Goal: Information Seeking & Learning: Learn about a topic

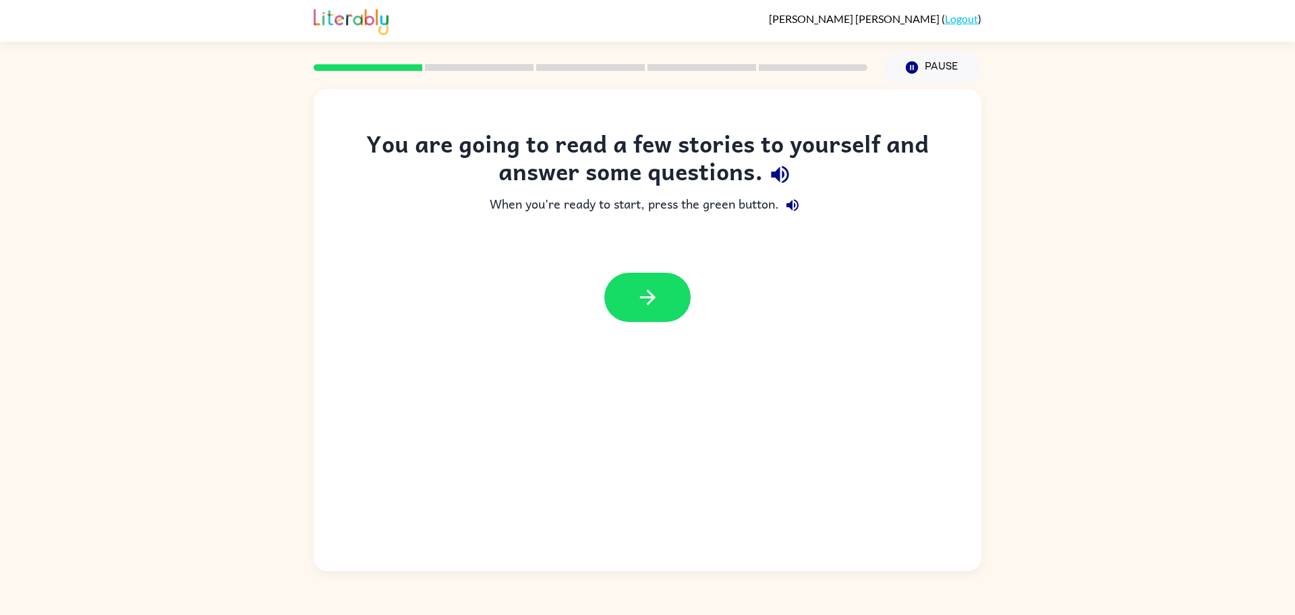
click at [1000, 231] on div "You are going to read a few stories to yourself and answer some questions. When…" at bounding box center [647, 327] width 1295 height 488
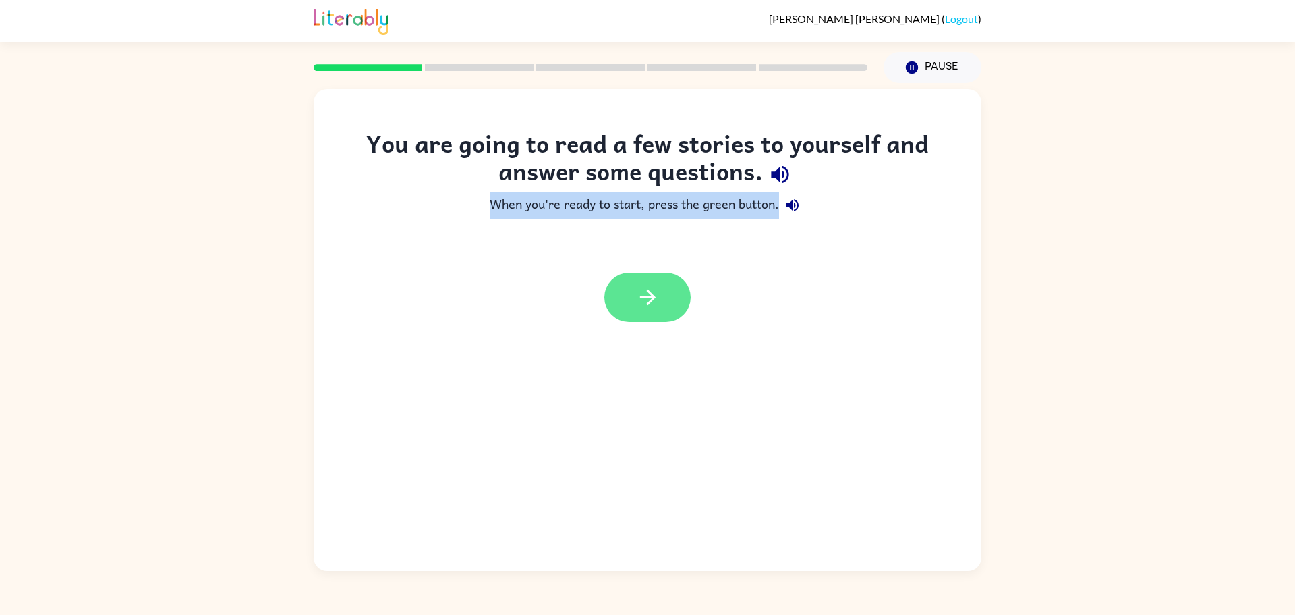
click at [661, 293] on button "button" at bounding box center [647, 297] width 86 height 49
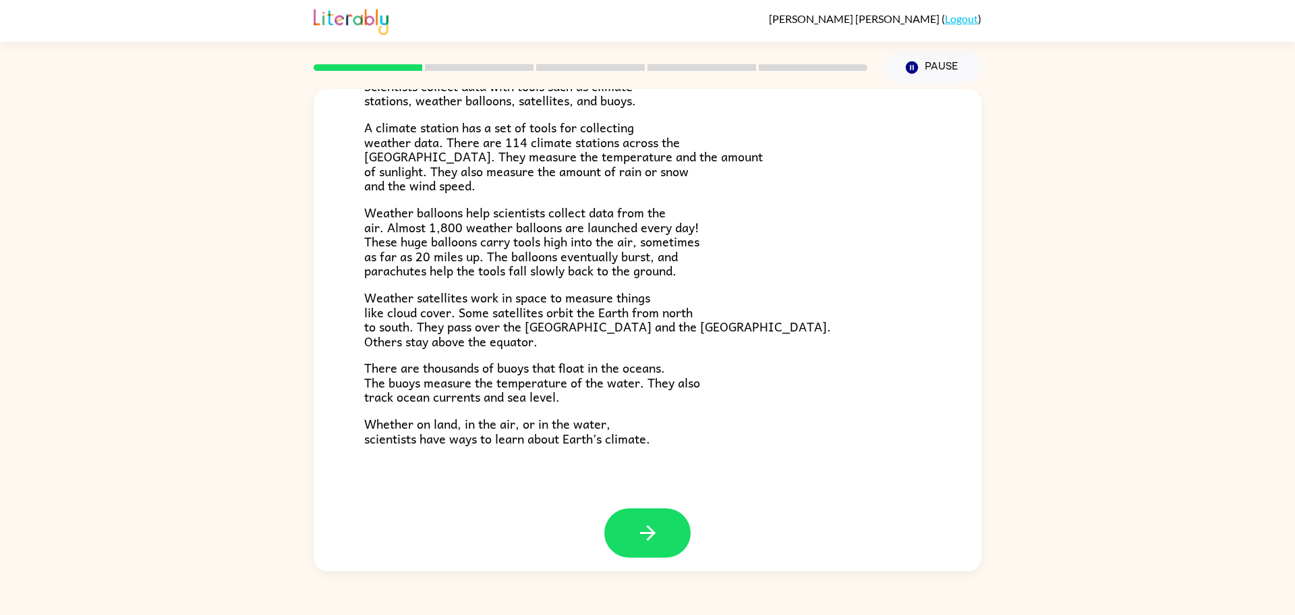
scroll to position [281, 0]
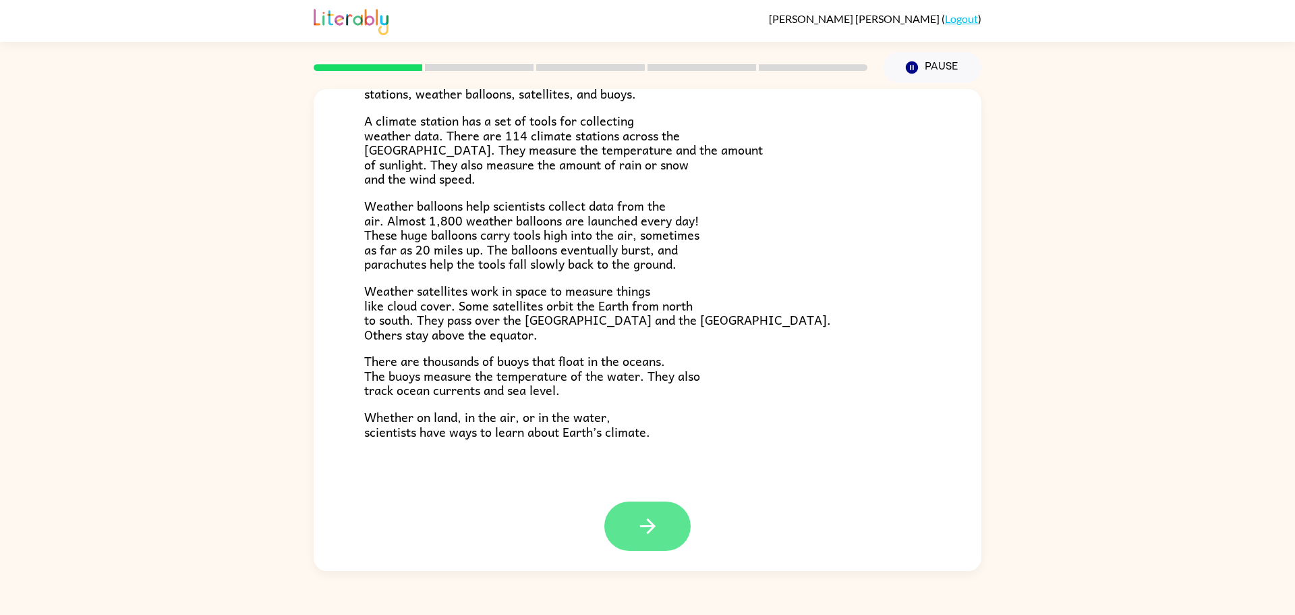
click at [636, 536] on icon "button" at bounding box center [648, 526] width 24 height 24
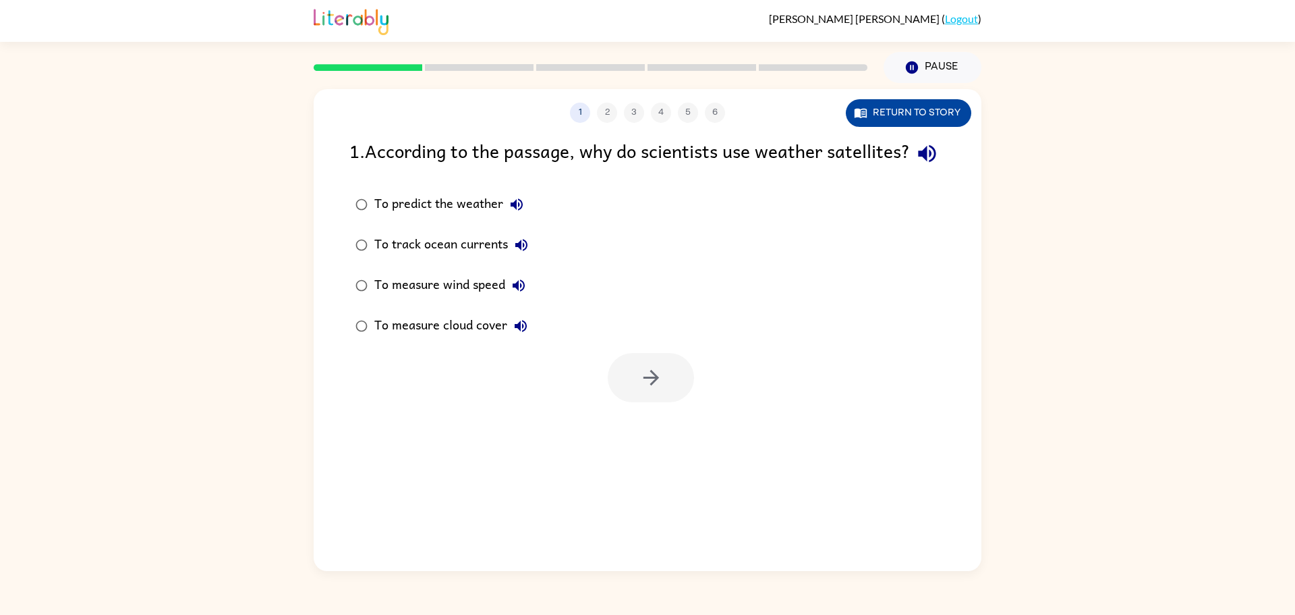
click at [872, 119] on button "Return to story" at bounding box center [908, 113] width 125 height 28
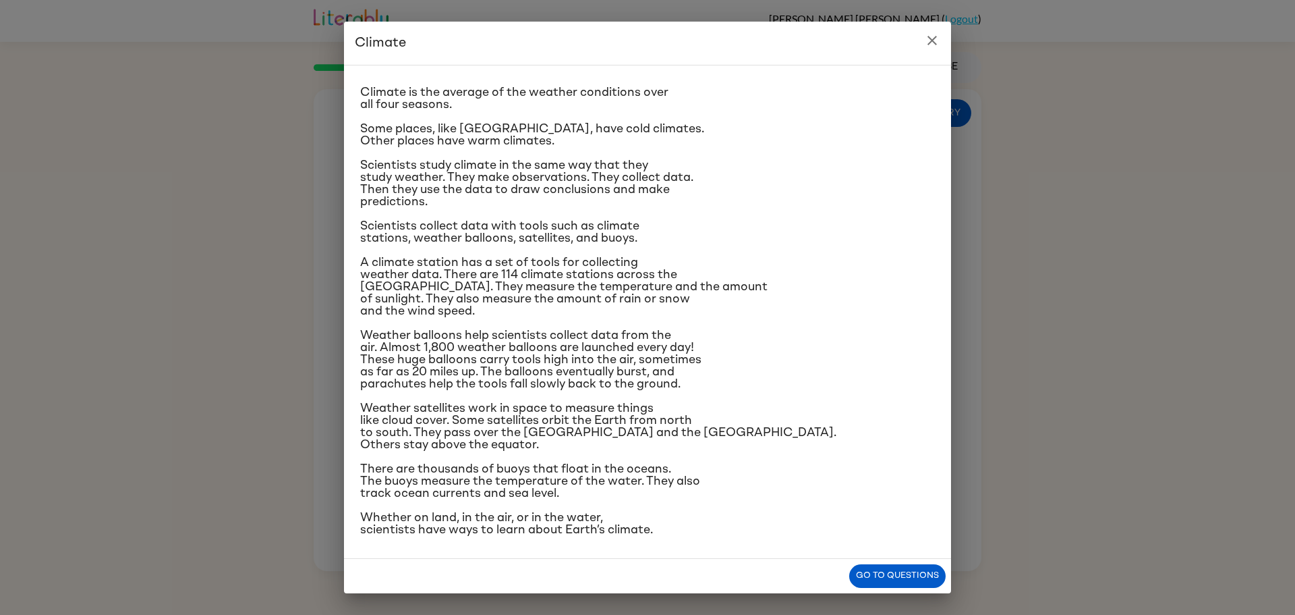
scroll to position [23, 0]
click at [929, 42] on icon "close" at bounding box center [932, 40] width 16 height 16
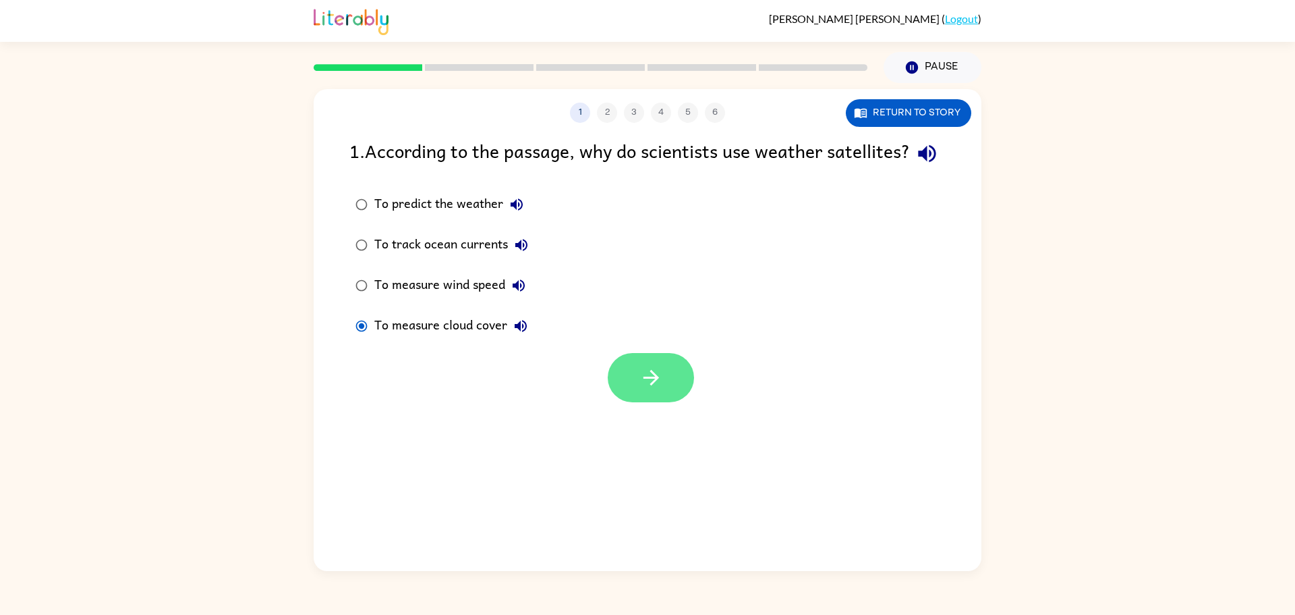
click at [669, 399] on button "button" at bounding box center [651, 377] width 86 height 49
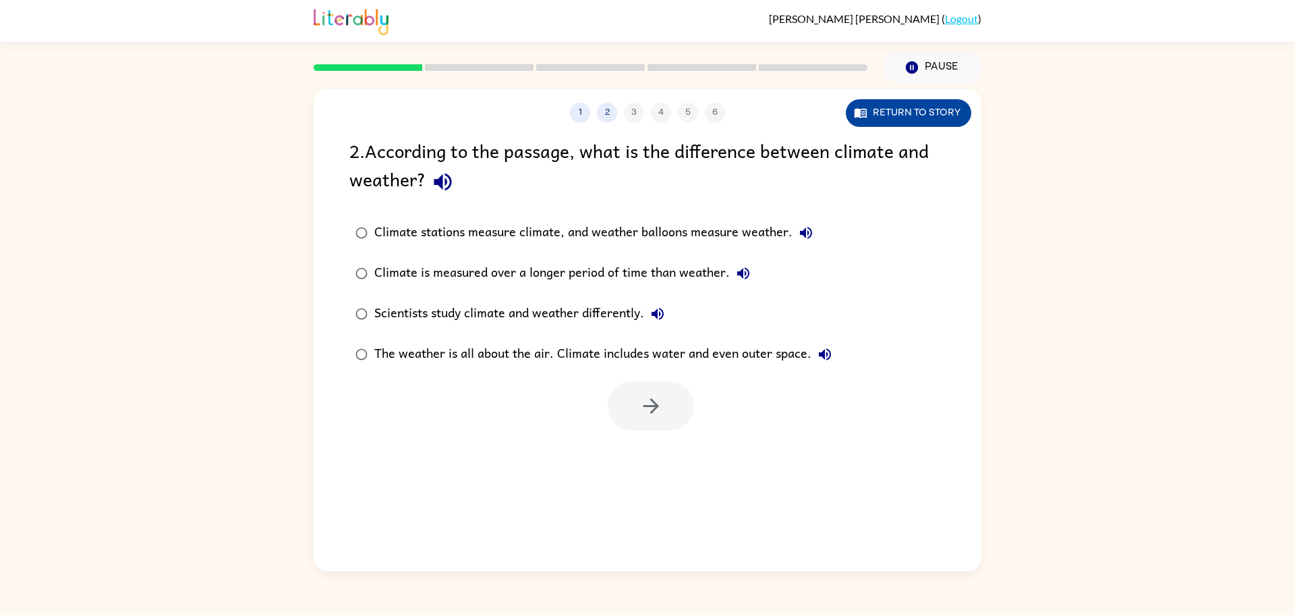
click at [931, 111] on button "Return to story" at bounding box center [908, 113] width 125 height 28
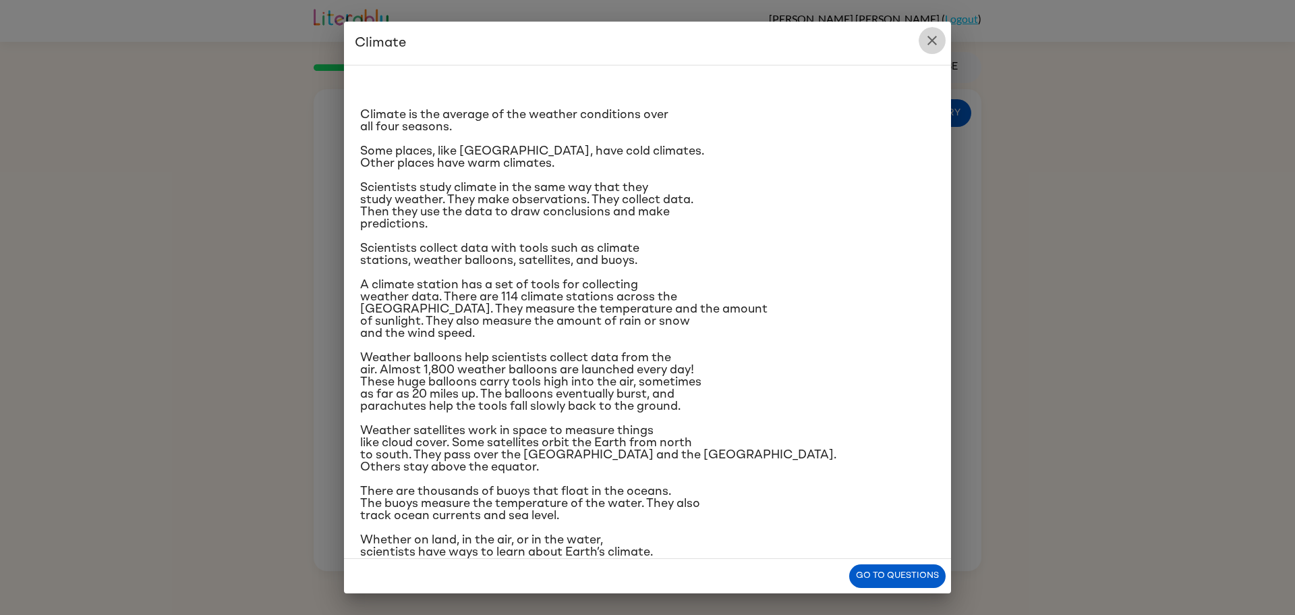
click at [926, 38] on icon "close" at bounding box center [932, 40] width 16 height 16
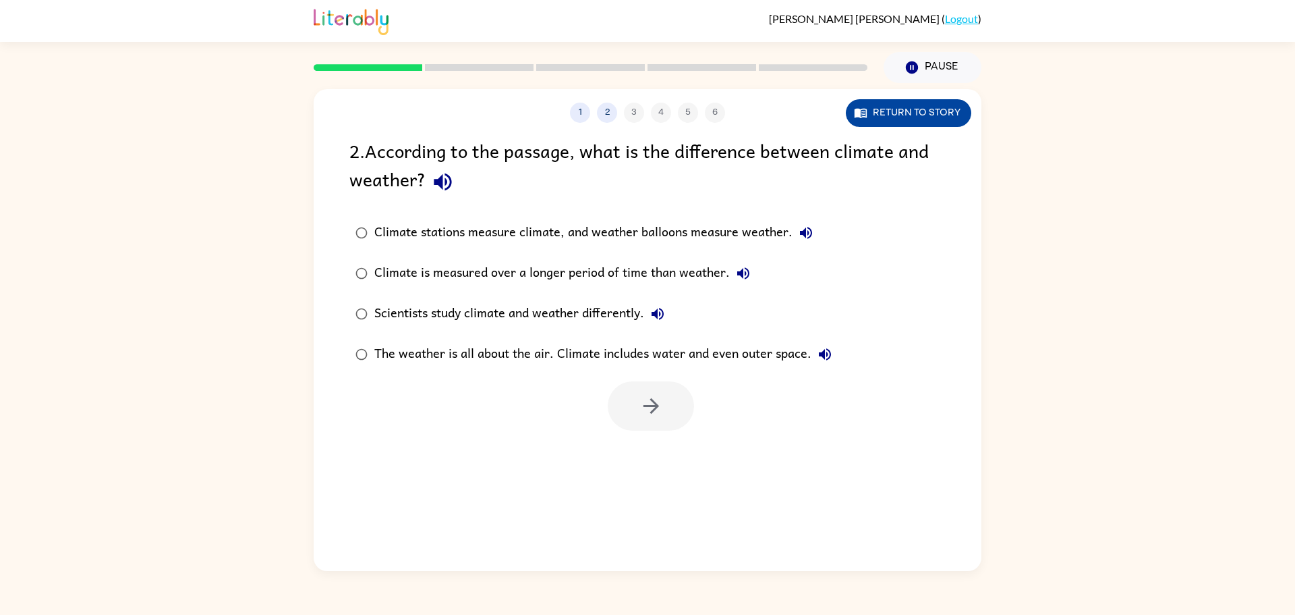
click at [880, 110] on button "Return to story" at bounding box center [908, 113] width 125 height 28
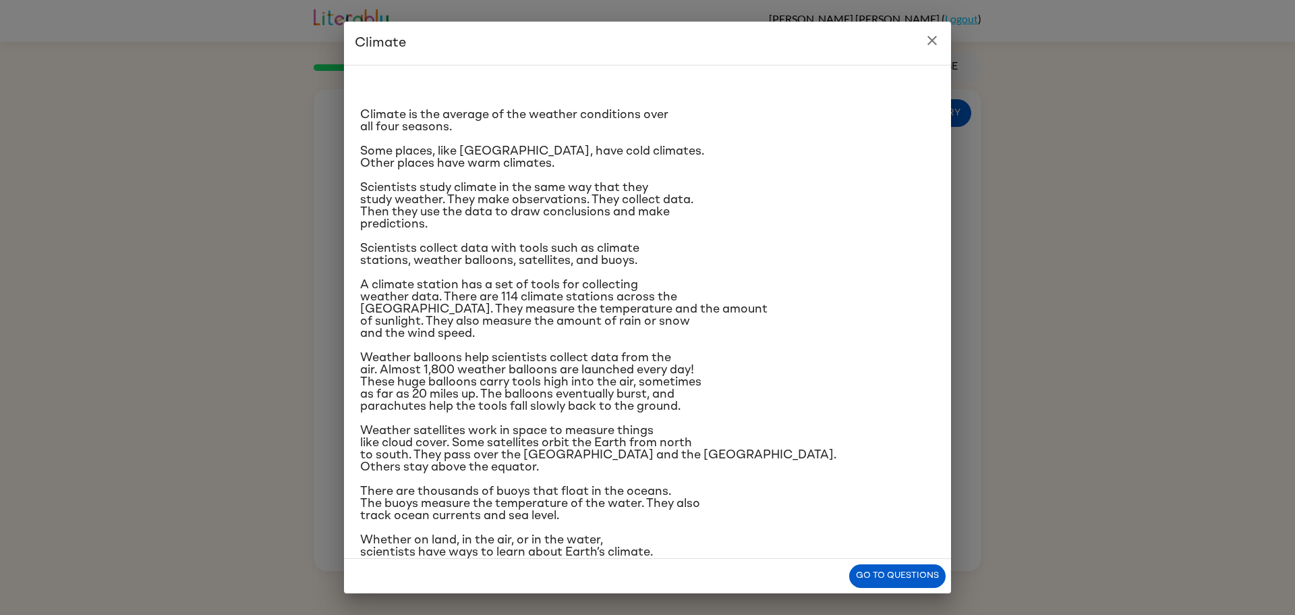
click at [928, 41] on icon "close" at bounding box center [932, 40] width 16 height 16
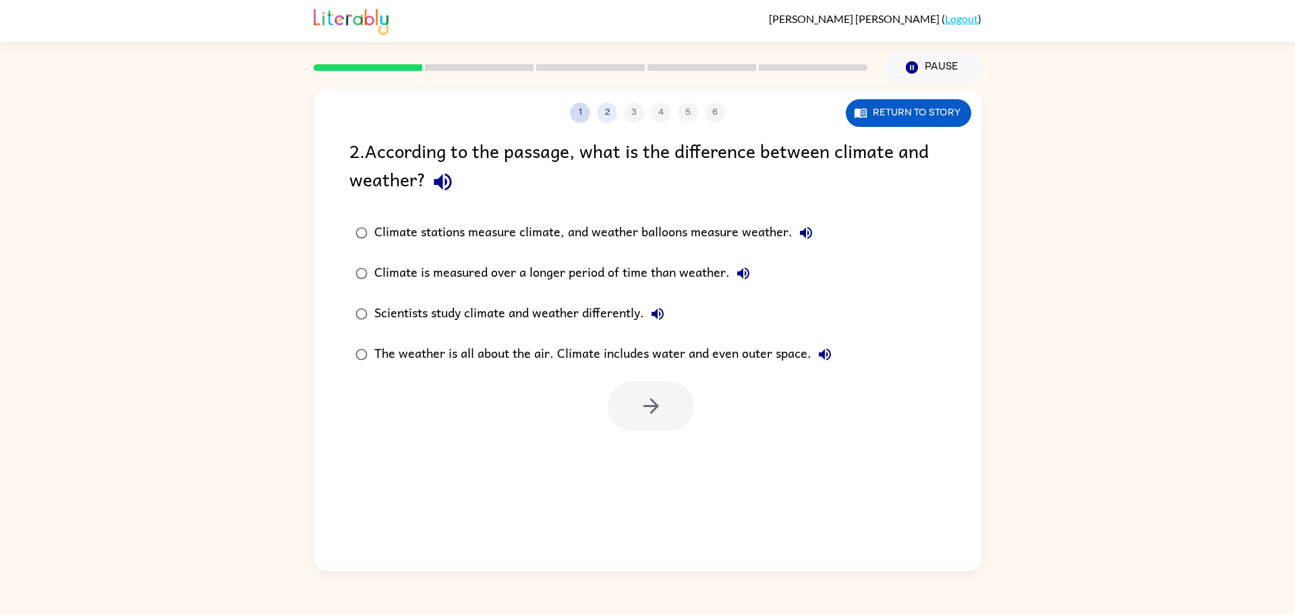
click at [577, 108] on button "1" at bounding box center [580, 113] width 20 height 20
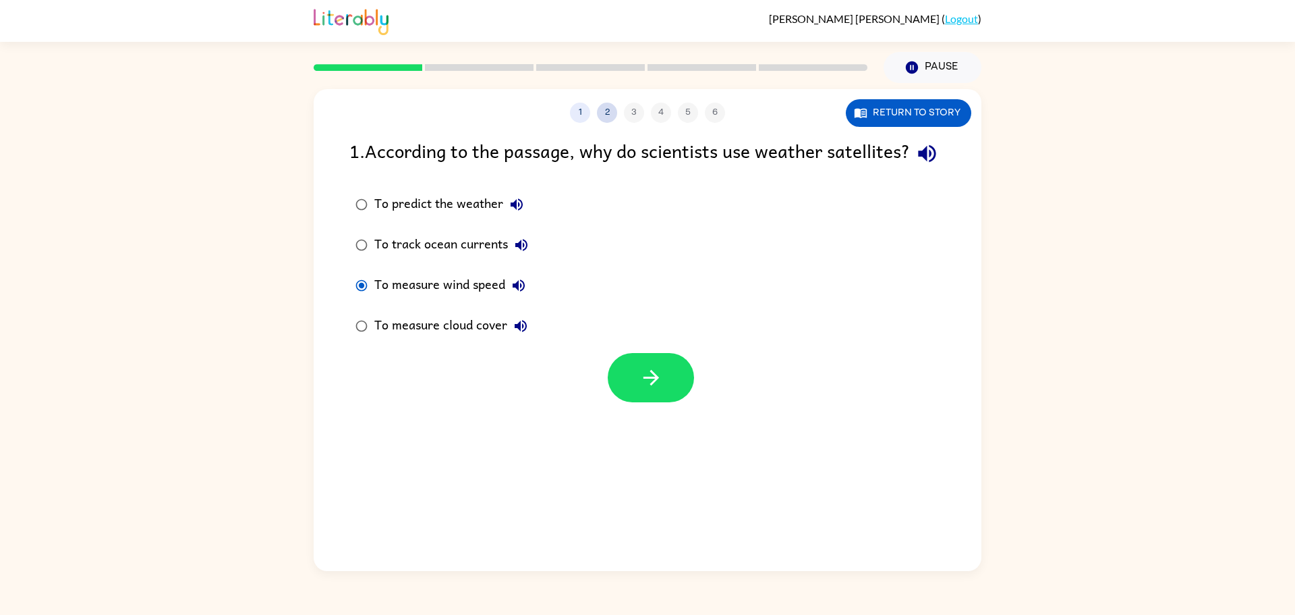
click at [608, 111] on button "2" at bounding box center [607, 113] width 20 height 20
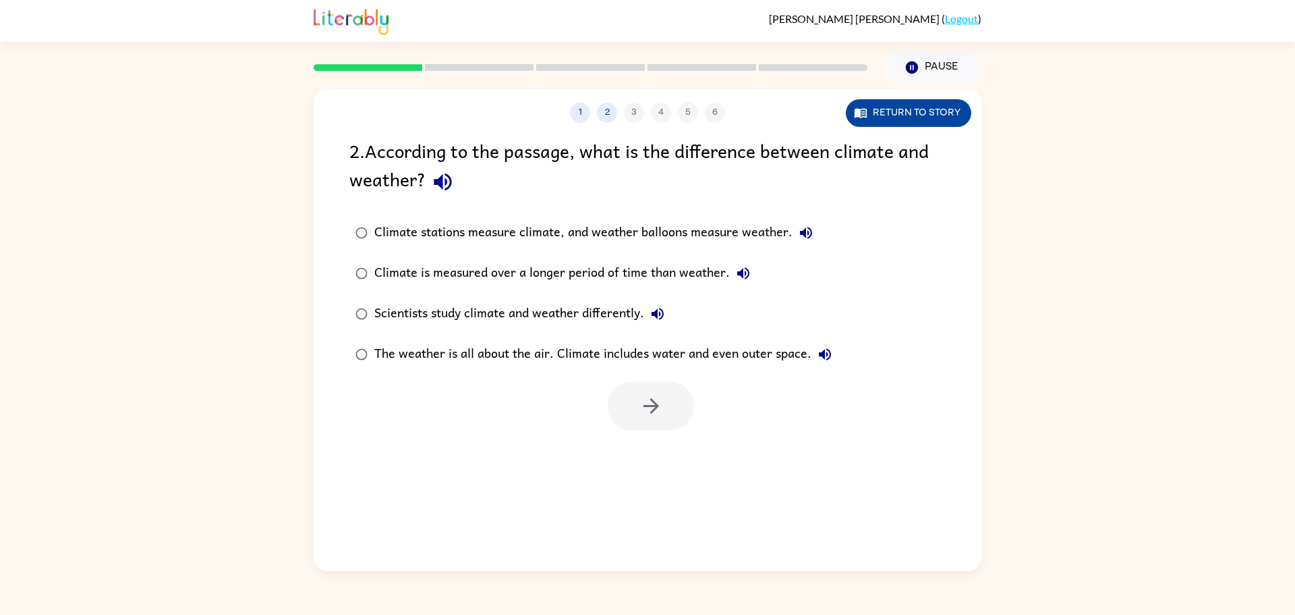
click at [911, 113] on button "Return to story" at bounding box center [908, 113] width 125 height 28
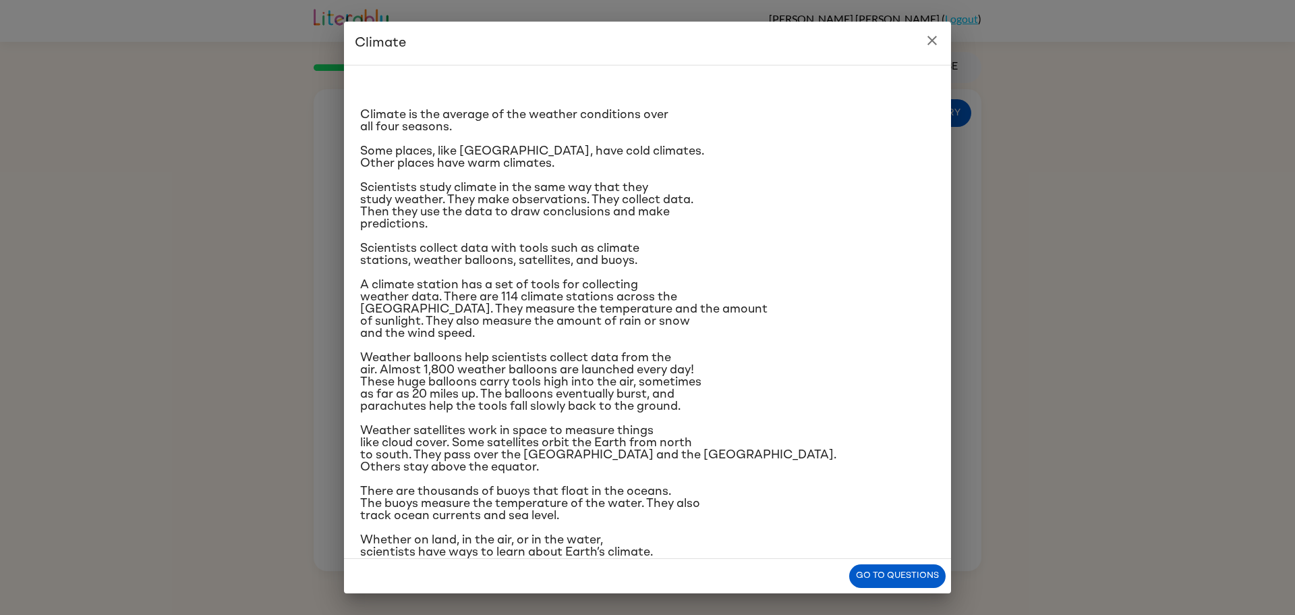
click at [932, 39] on icon "close" at bounding box center [932, 40] width 9 height 9
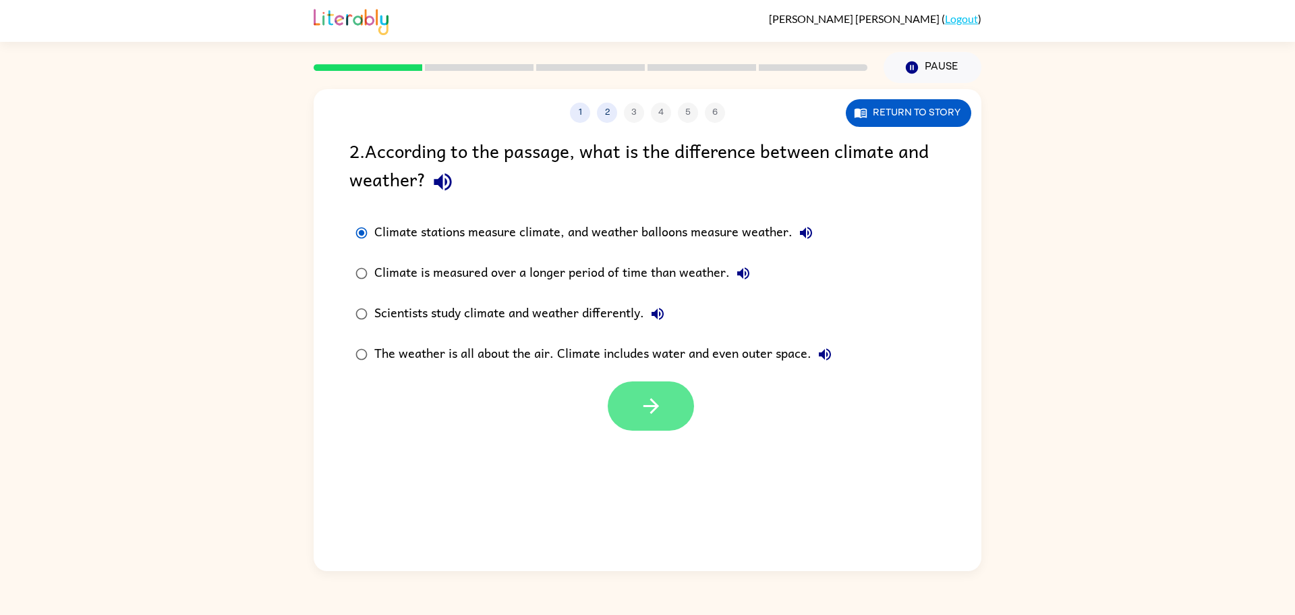
click at [653, 401] on icon "button" at bounding box center [651, 406] width 16 height 16
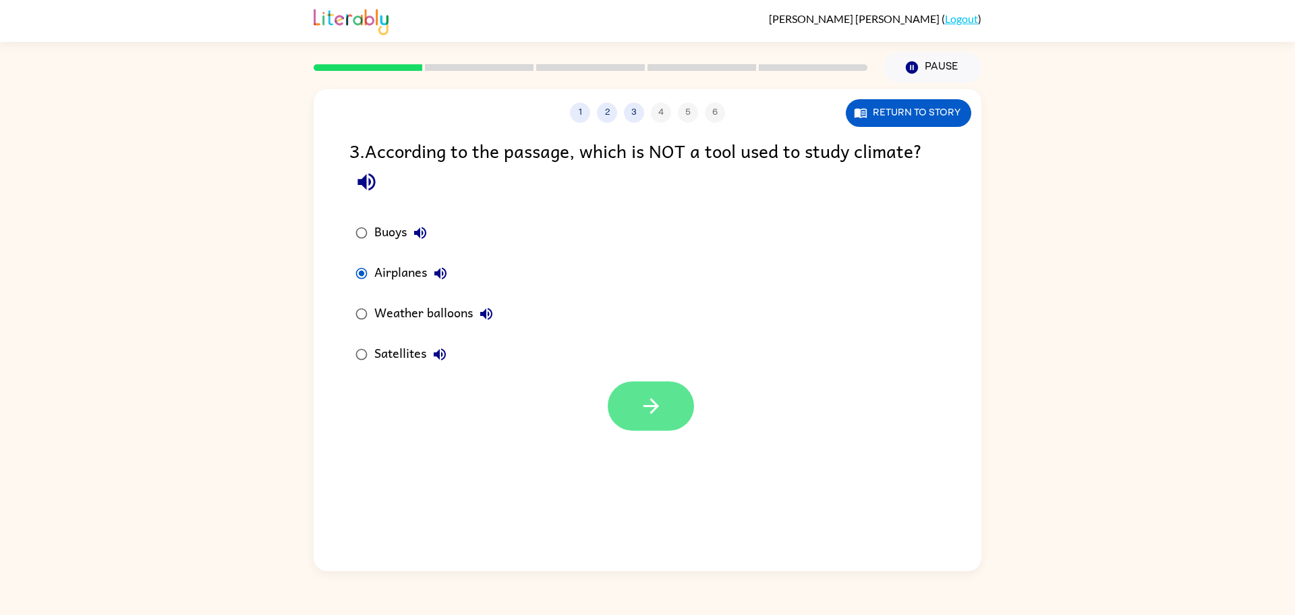
click at [641, 394] on icon "button" at bounding box center [651, 406] width 24 height 24
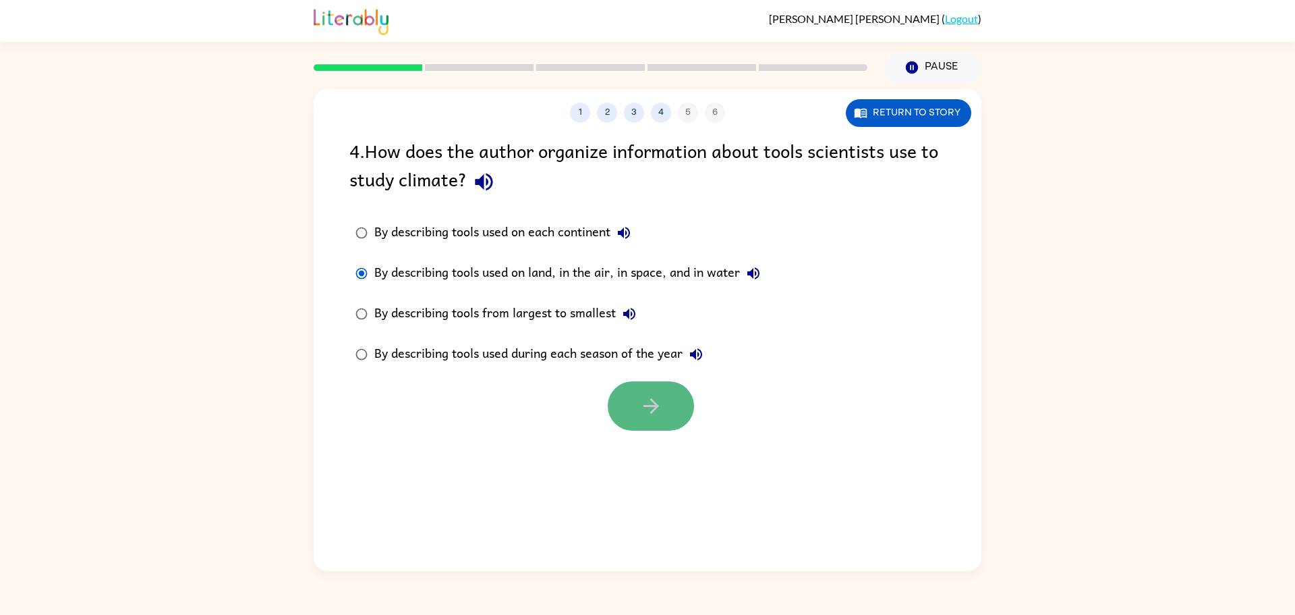
click at [631, 402] on button "button" at bounding box center [651, 405] width 86 height 49
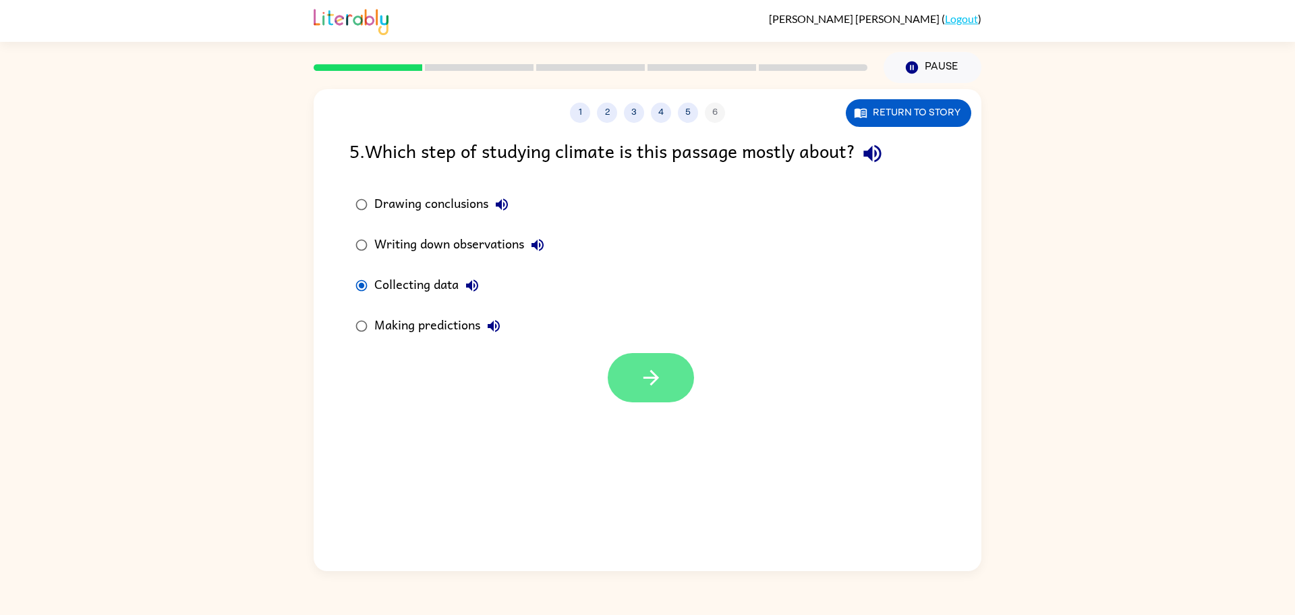
click at [674, 391] on button "button" at bounding box center [651, 377] width 86 height 49
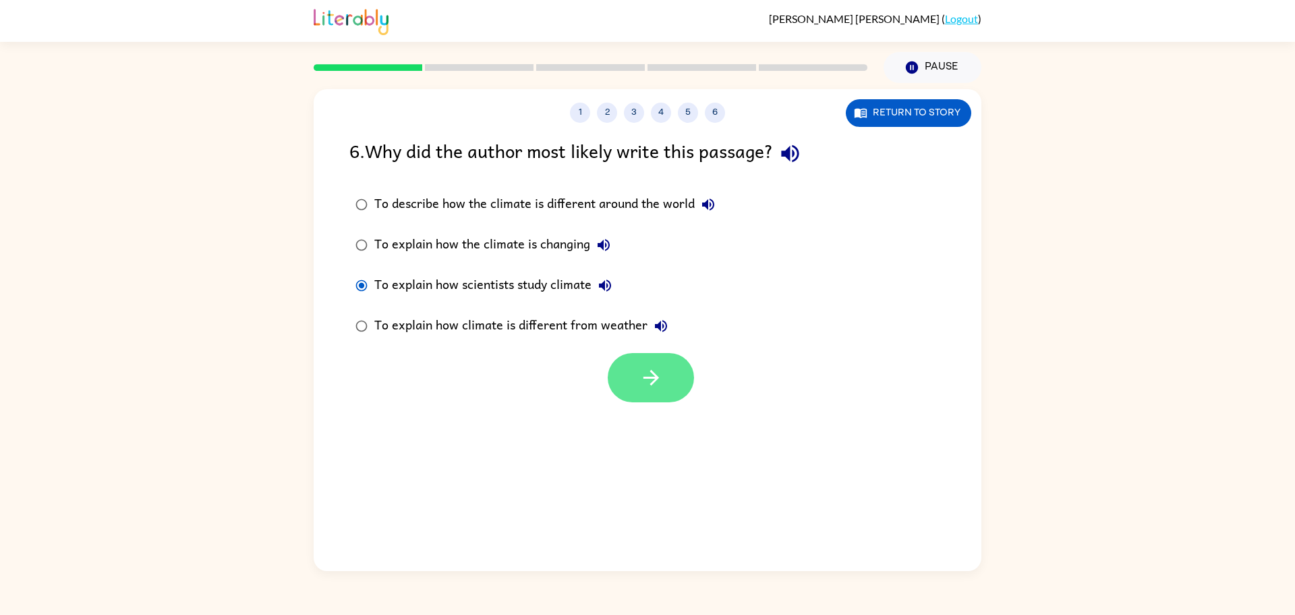
click at [646, 382] on icon "button" at bounding box center [651, 378] width 24 height 24
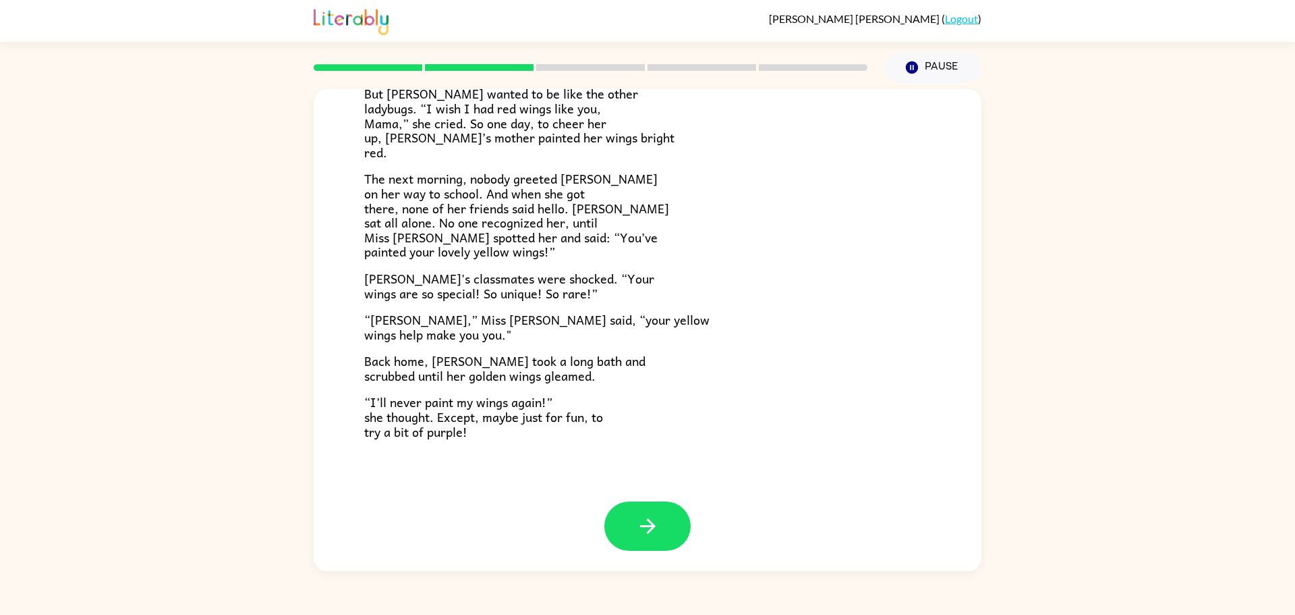
scroll to position [271, 0]
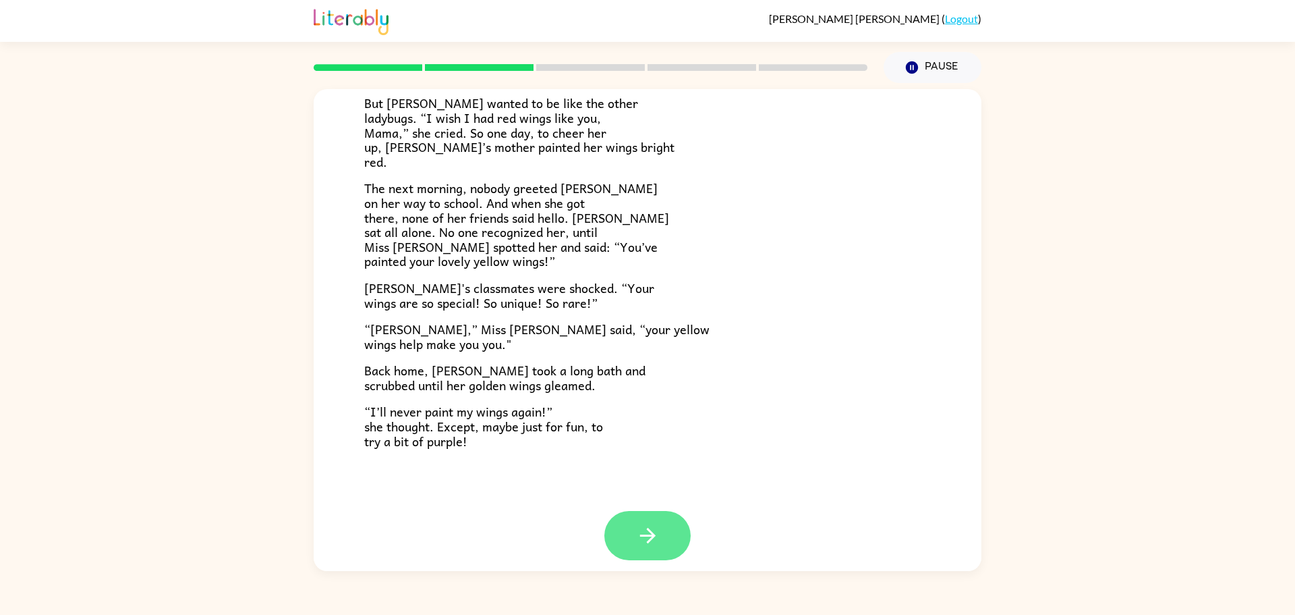
click at [639, 523] on icon "button" at bounding box center [648, 535] width 24 height 24
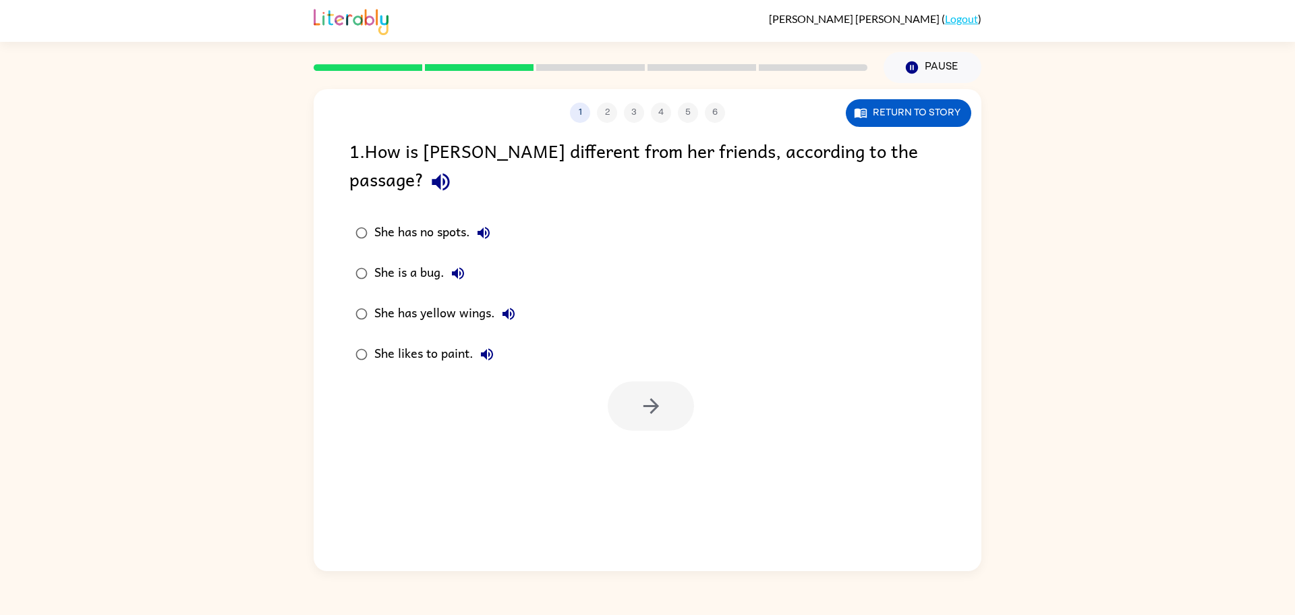
scroll to position [0, 0]
click at [646, 394] on icon "button" at bounding box center [651, 406] width 24 height 24
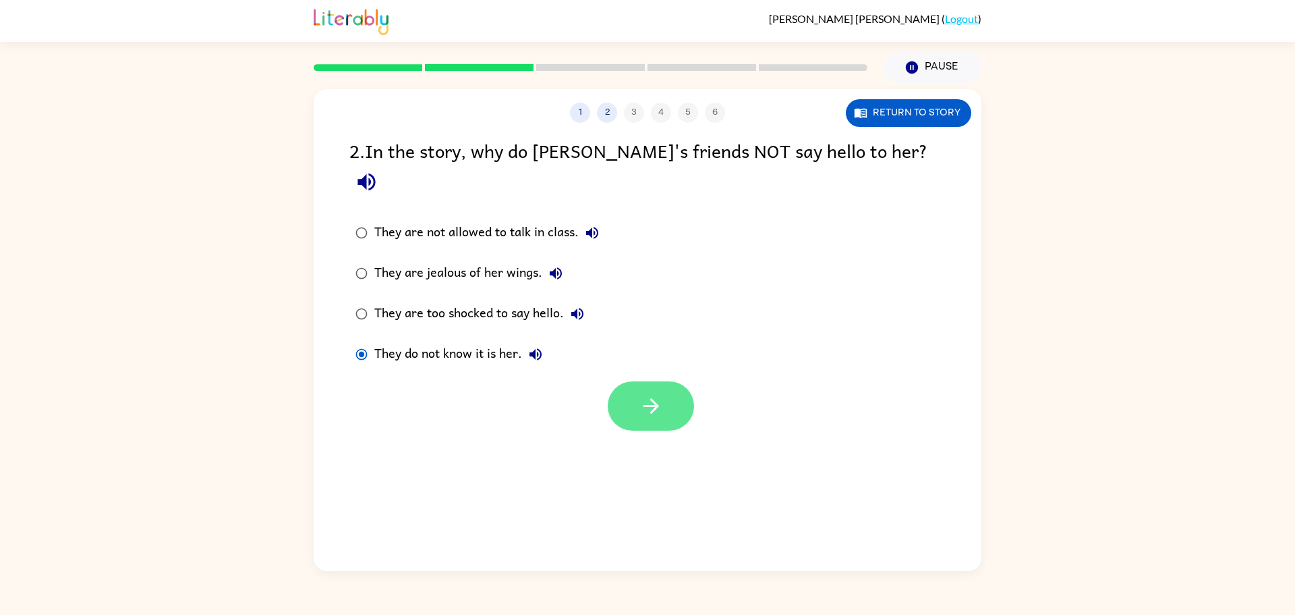
click at [642, 394] on icon "button" at bounding box center [651, 406] width 24 height 24
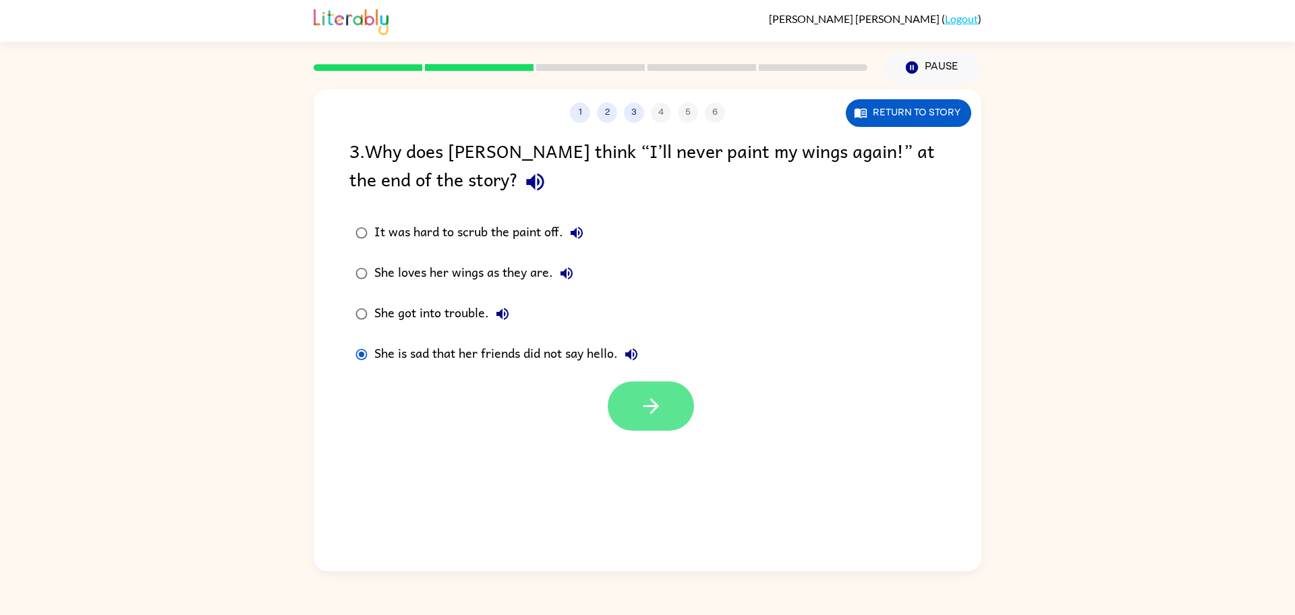
click at [666, 418] on button "button" at bounding box center [651, 405] width 86 height 49
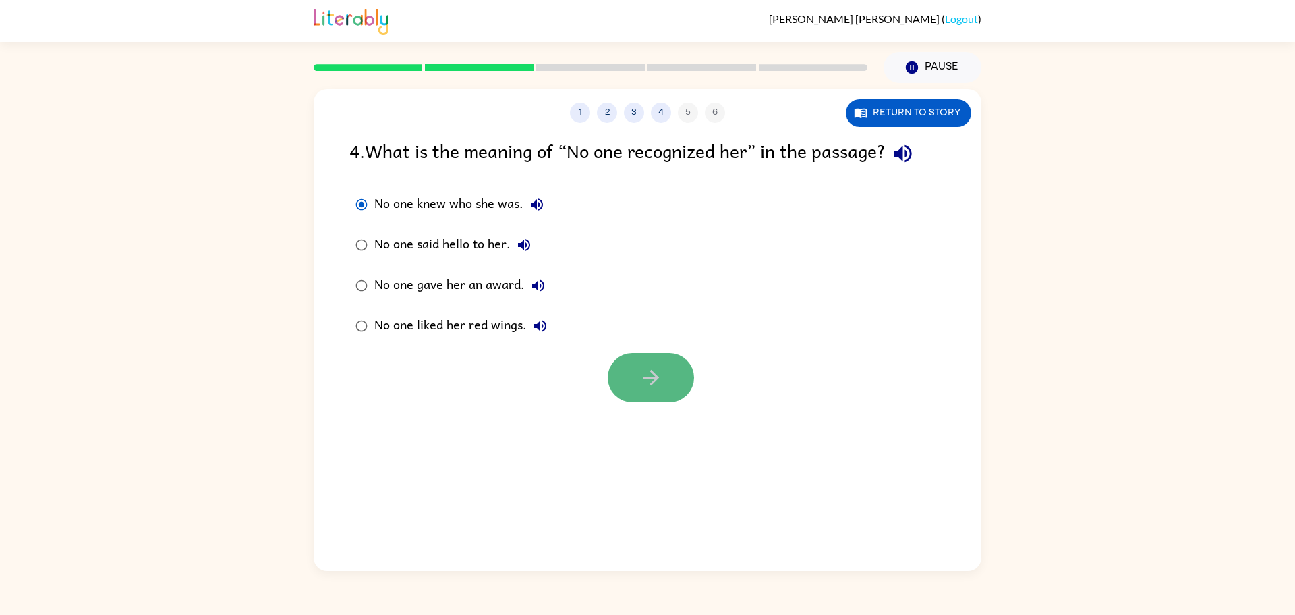
click at [631, 373] on button "button" at bounding box center [651, 377] width 86 height 49
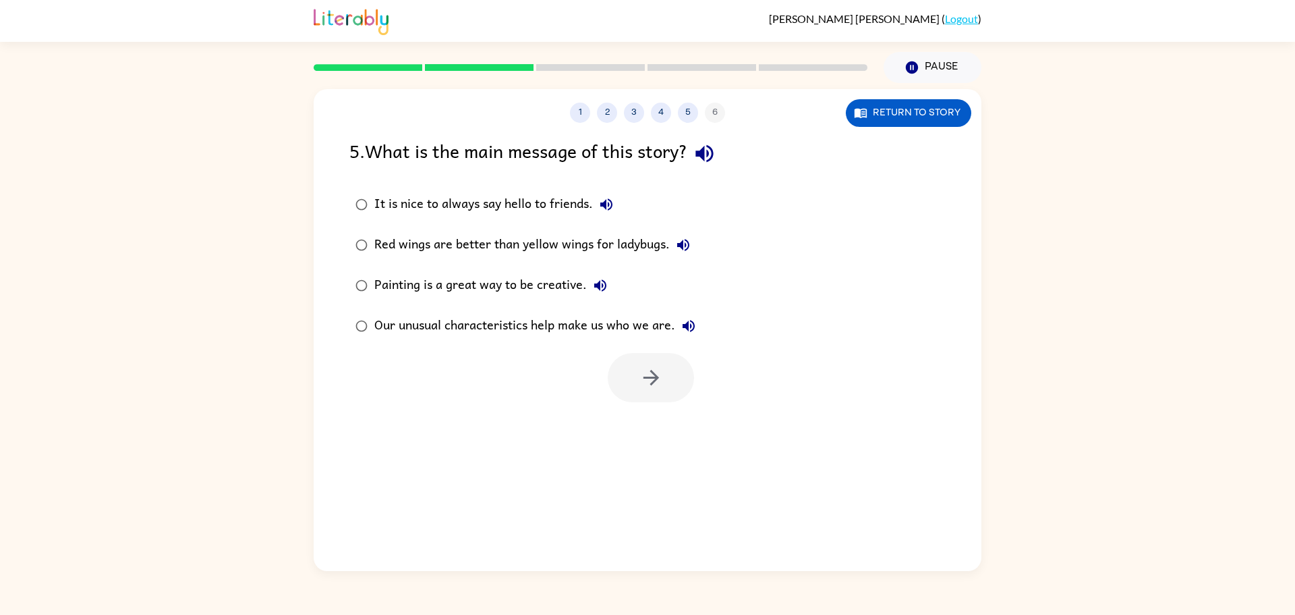
click at [799, 424] on div "1 2 3 4 5 6 Return to story 5 . What is the main message of this story? It is n…" at bounding box center [648, 330] width 668 height 482
click at [632, 380] on button "button" at bounding box center [651, 377] width 86 height 49
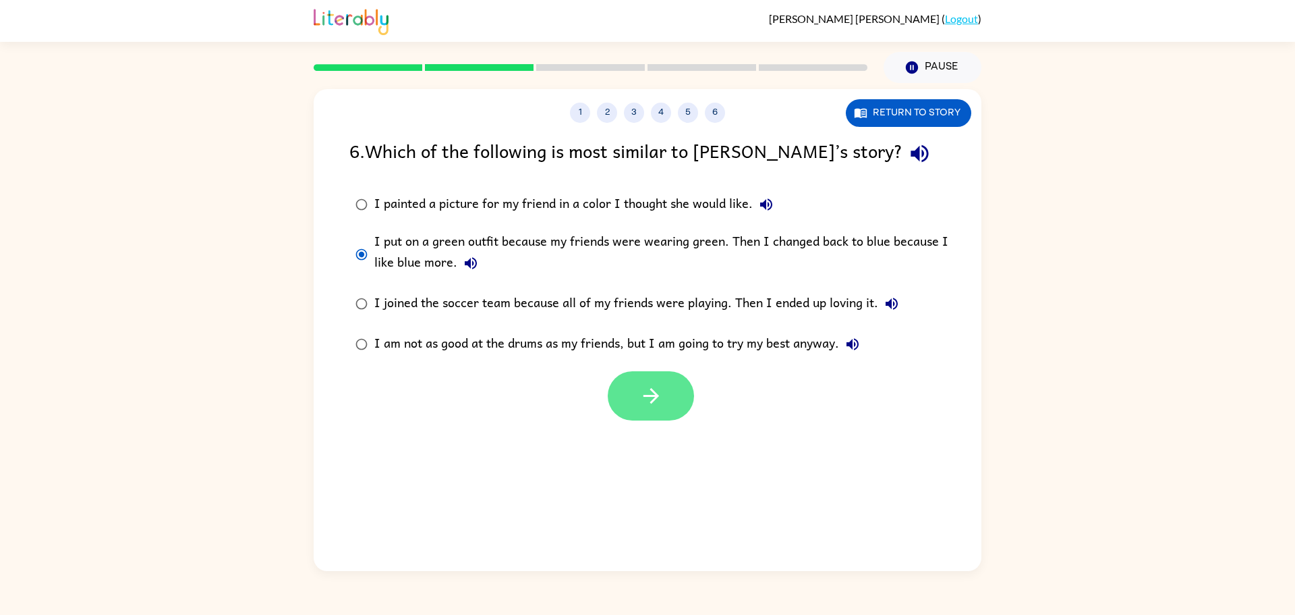
click at [651, 413] on button "button" at bounding box center [651, 395] width 86 height 49
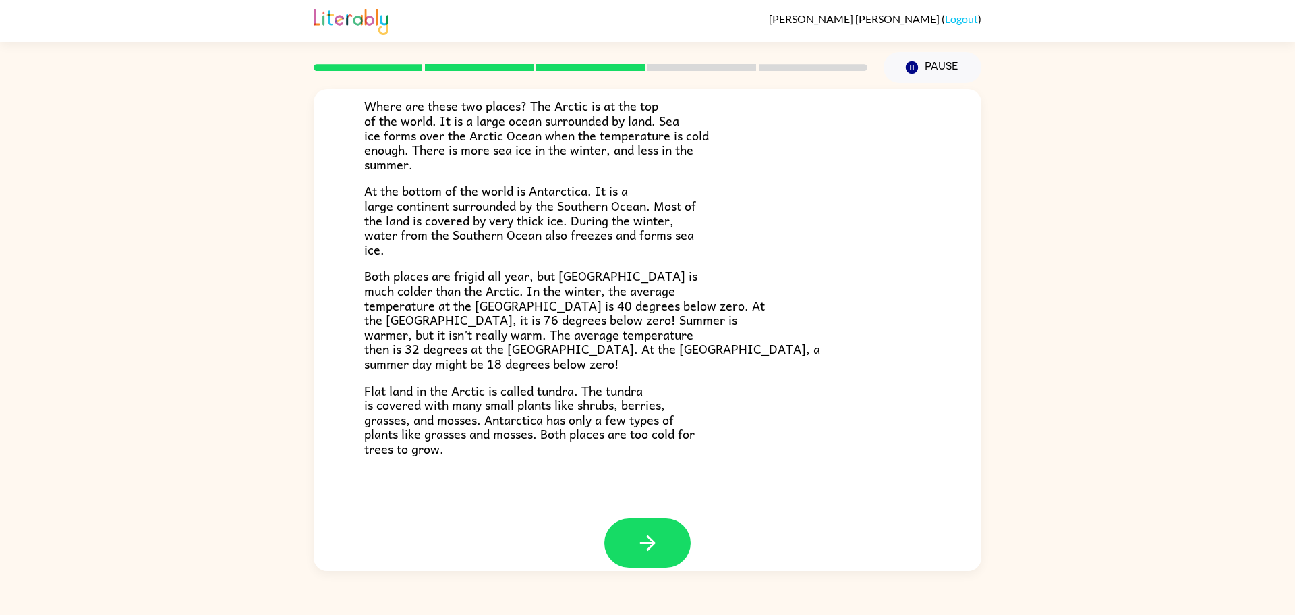
scroll to position [188, 0]
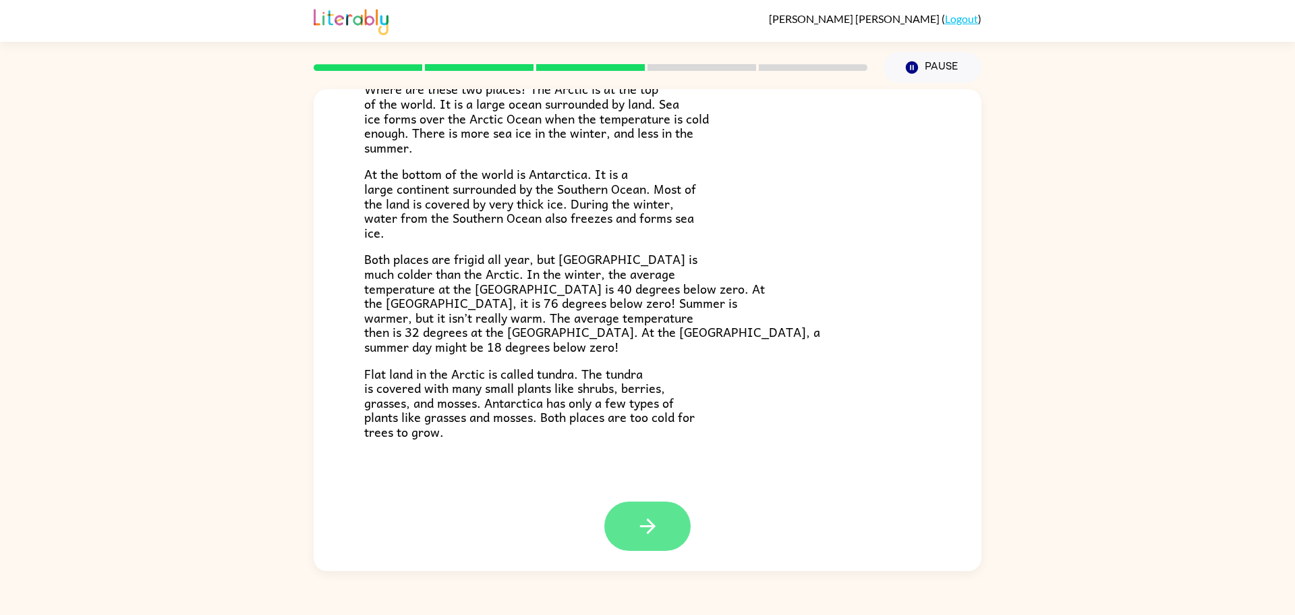
click at [668, 510] on button "button" at bounding box center [647, 525] width 86 height 49
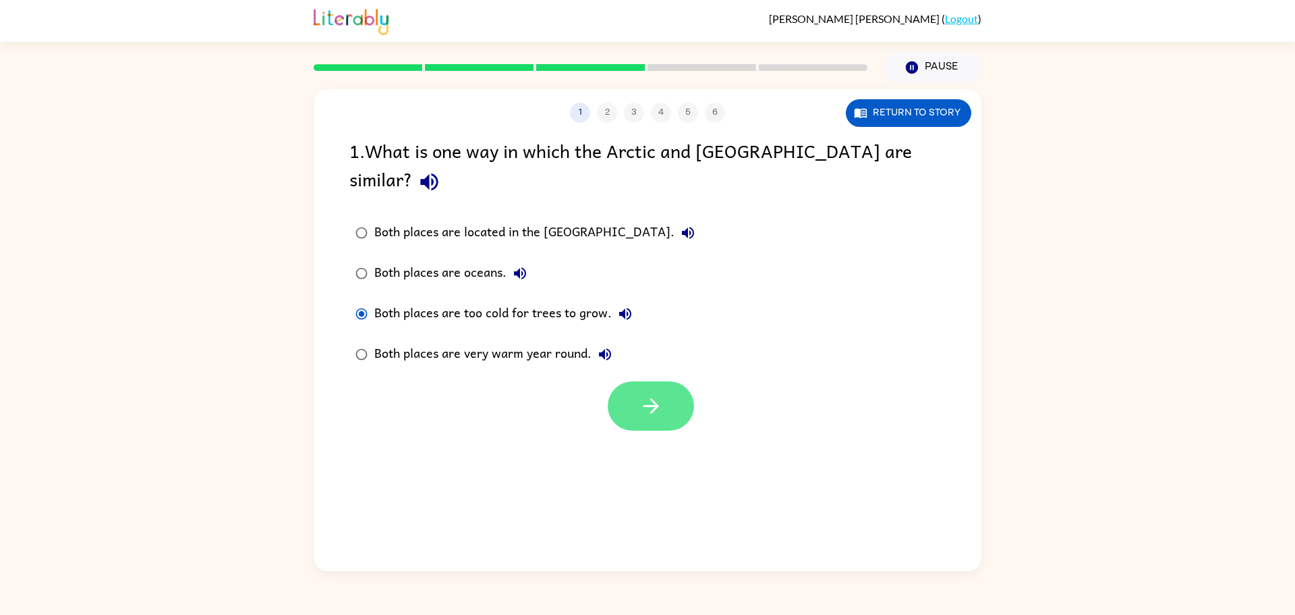
click at [681, 381] on button "button" at bounding box center [651, 405] width 86 height 49
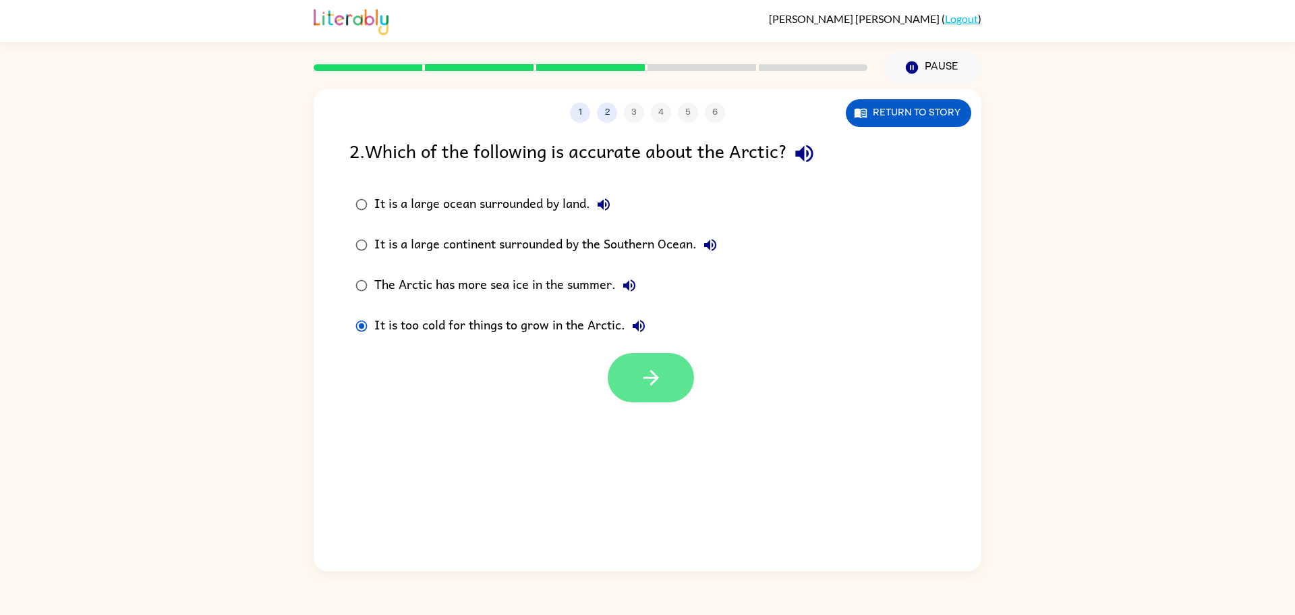
click at [643, 381] on icon "button" at bounding box center [651, 378] width 24 height 24
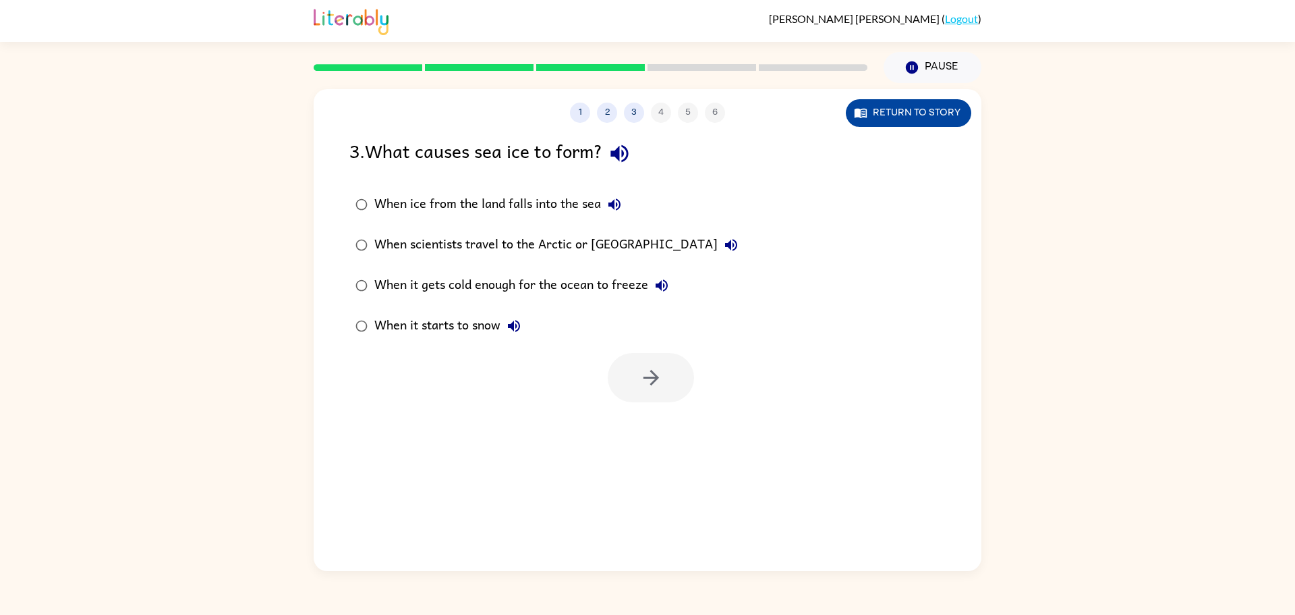
click at [917, 110] on button "Return to story" at bounding box center [908, 113] width 125 height 28
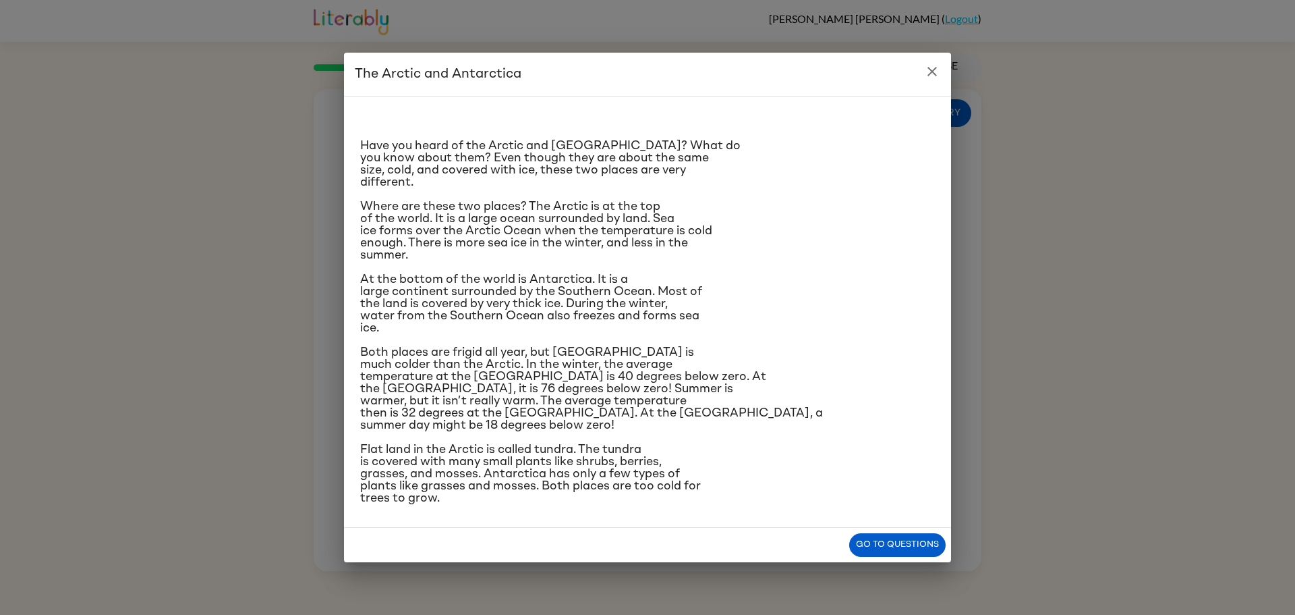
click at [926, 77] on icon "close" at bounding box center [932, 71] width 16 height 16
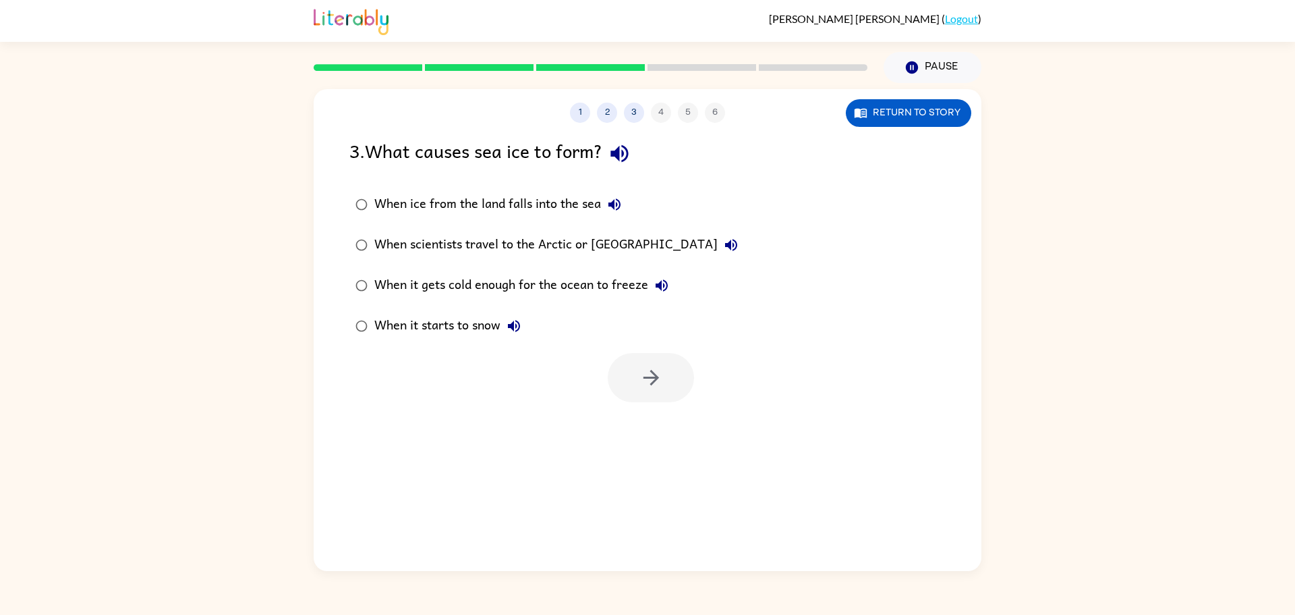
click at [378, 206] on div "When ice from the land falls into the sea" at bounding box center [501, 204] width 254 height 27
click at [658, 394] on button "button" at bounding box center [651, 377] width 86 height 49
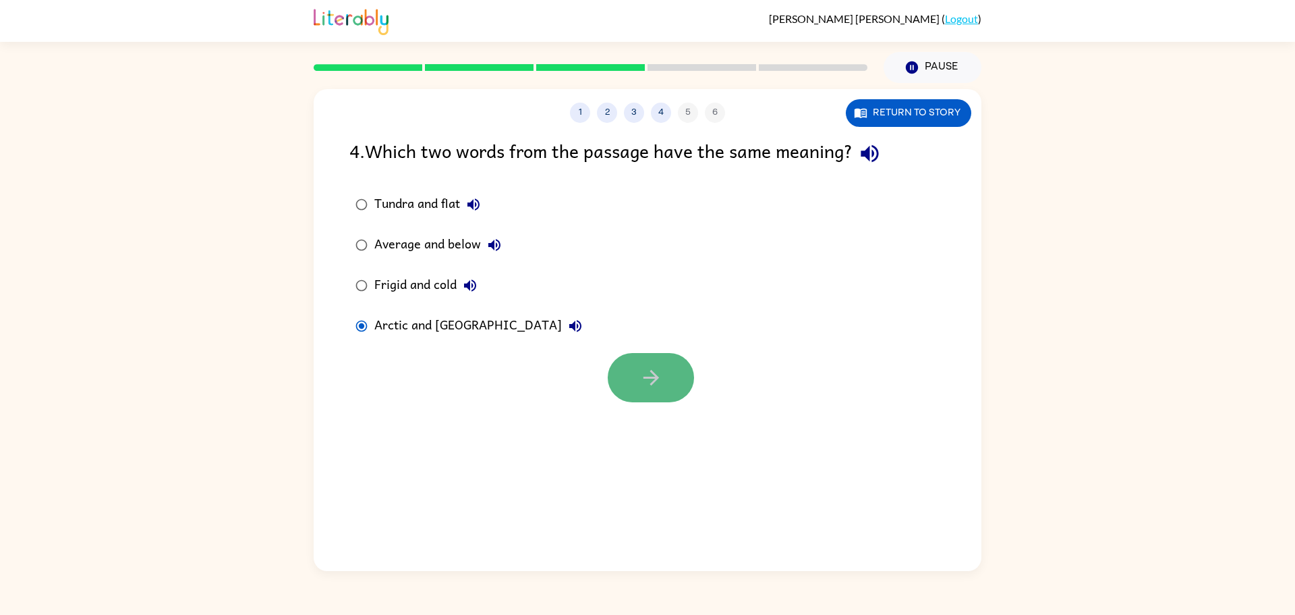
click at [624, 374] on button "button" at bounding box center [651, 377] width 86 height 49
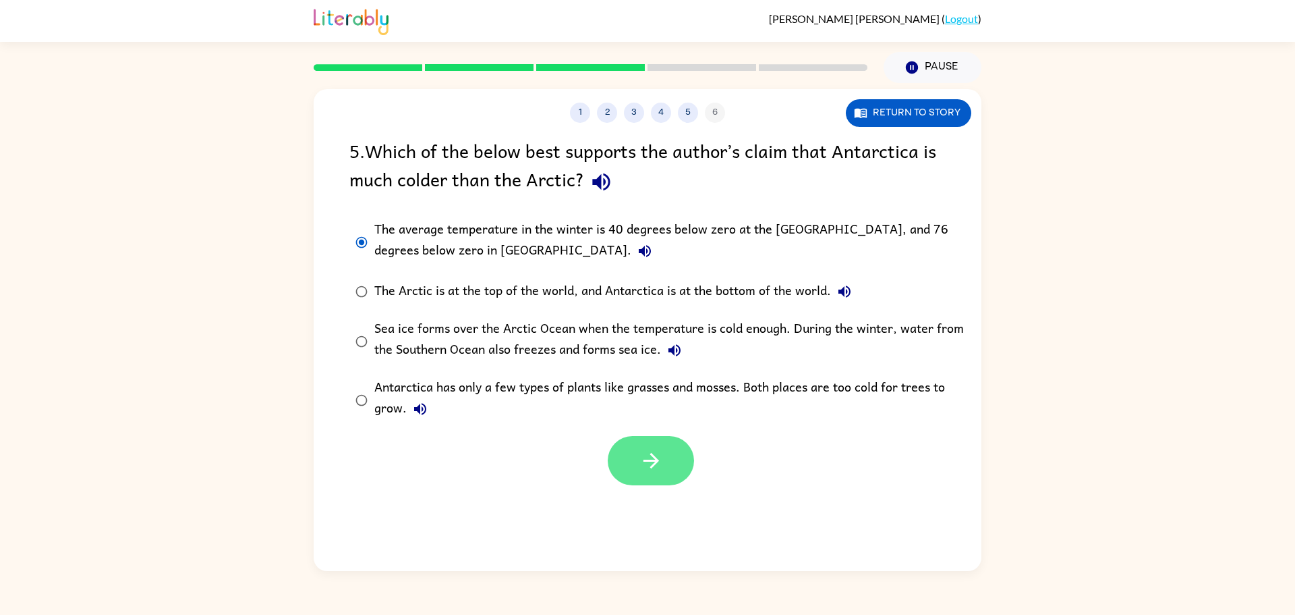
click at [657, 466] on icon "button" at bounding box center [651, 461] width 24 height 24
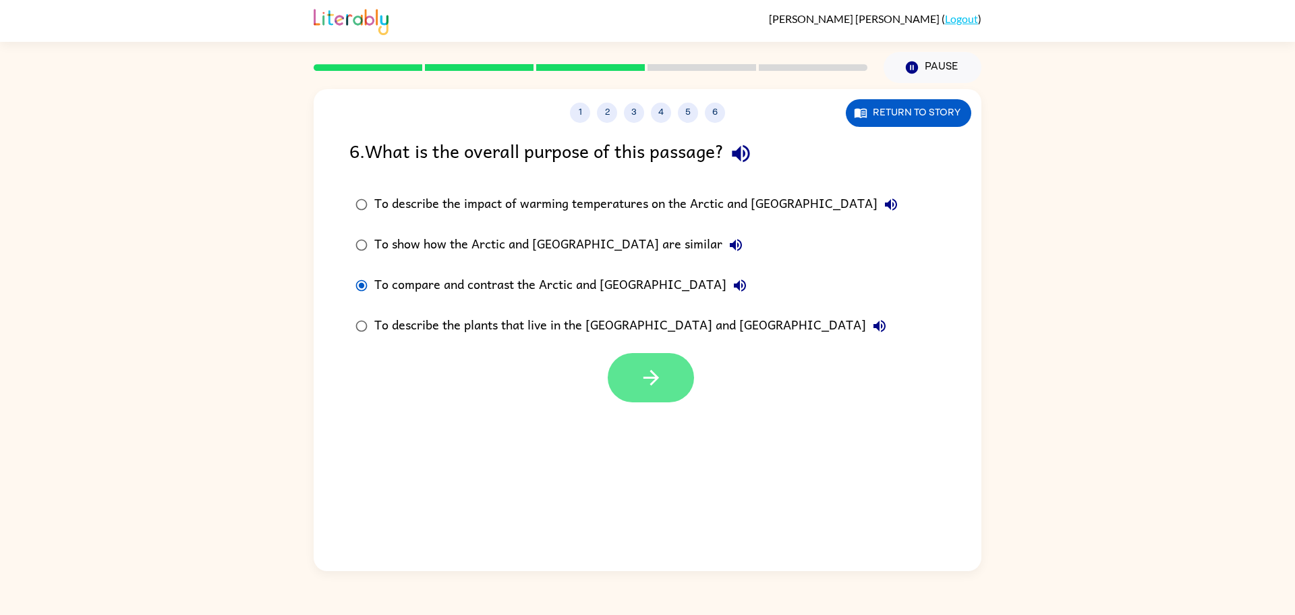
click at [665, 374] on button "button" at bounding box center [651, 377] width 86 height 49
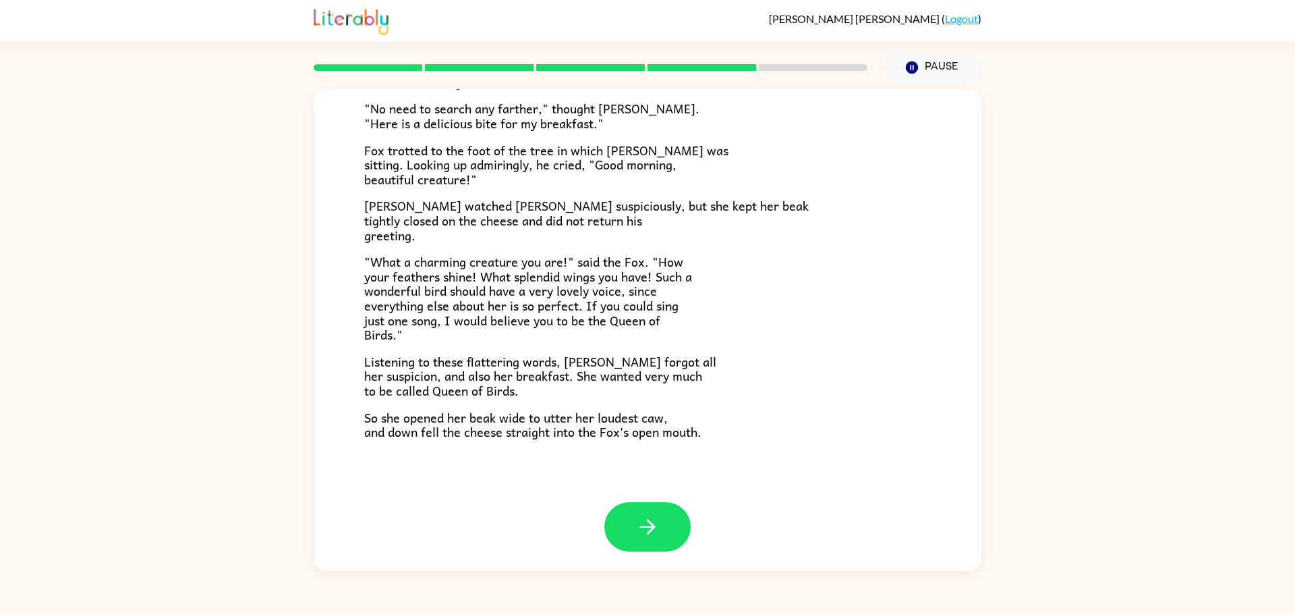
scroll to position [166, 0]
click at [649, 524] on icon "button" at bounding box center [647, 529] width 16 height 16
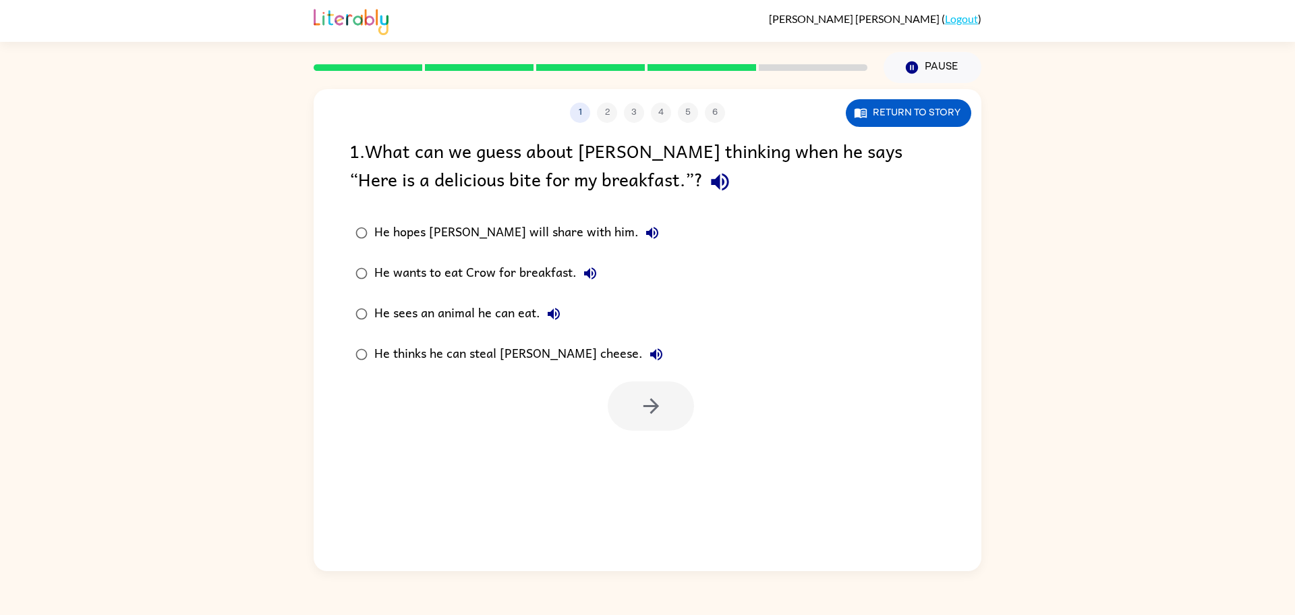
scroll to position [0, 0]
click at [915, 112] on button "Return to story" at bounding box center [908, 113] width 125 height 28
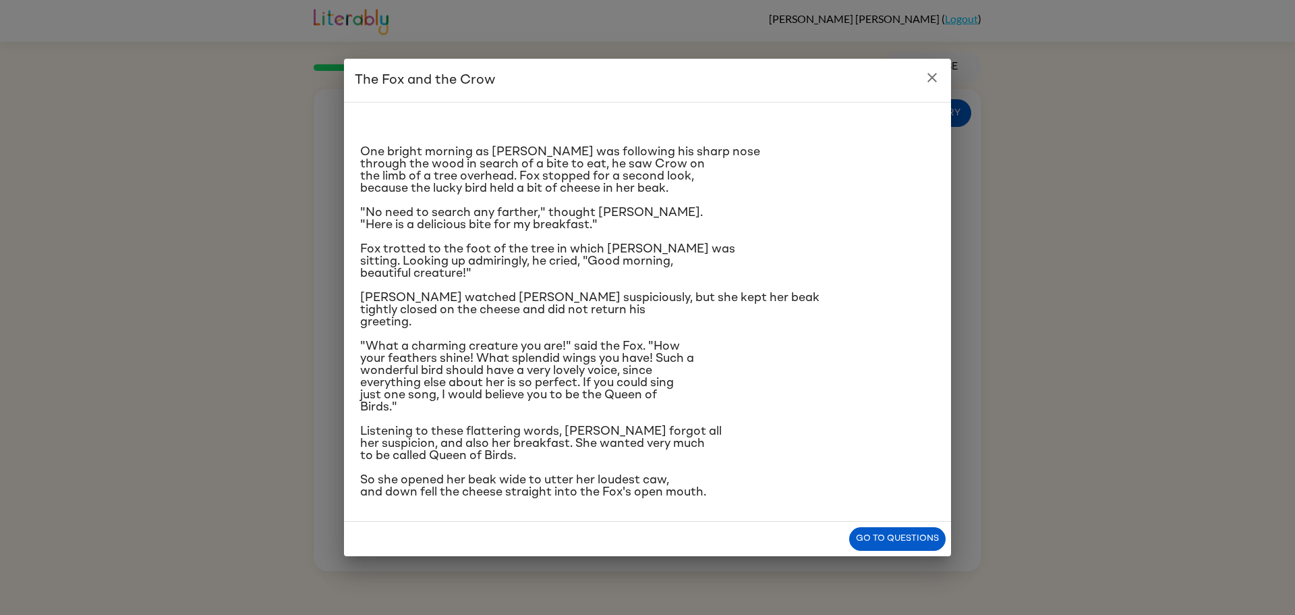
click at [928, 75] on icon "close" at bounding box center [932, 77] width 16 height 16
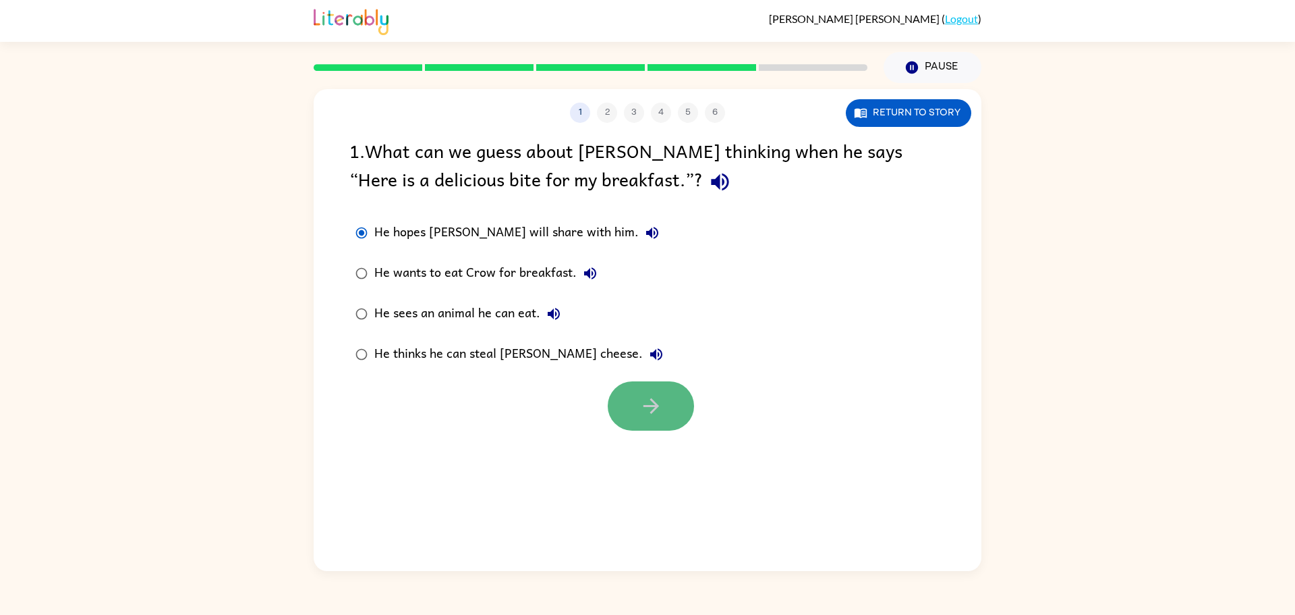
click at [689, 405] on button "button" at bounding box center [651, 405] width 86 height 49
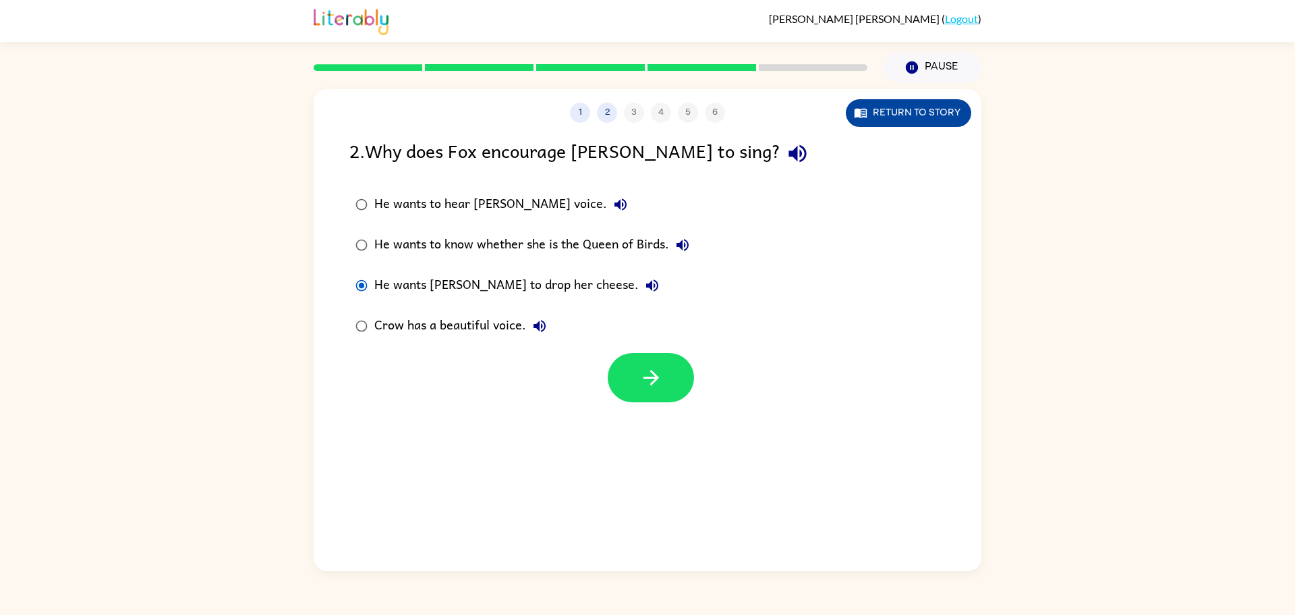
click at [871, 111] on button "Return to story" at bounding box center [908, 113] width 125 height 28
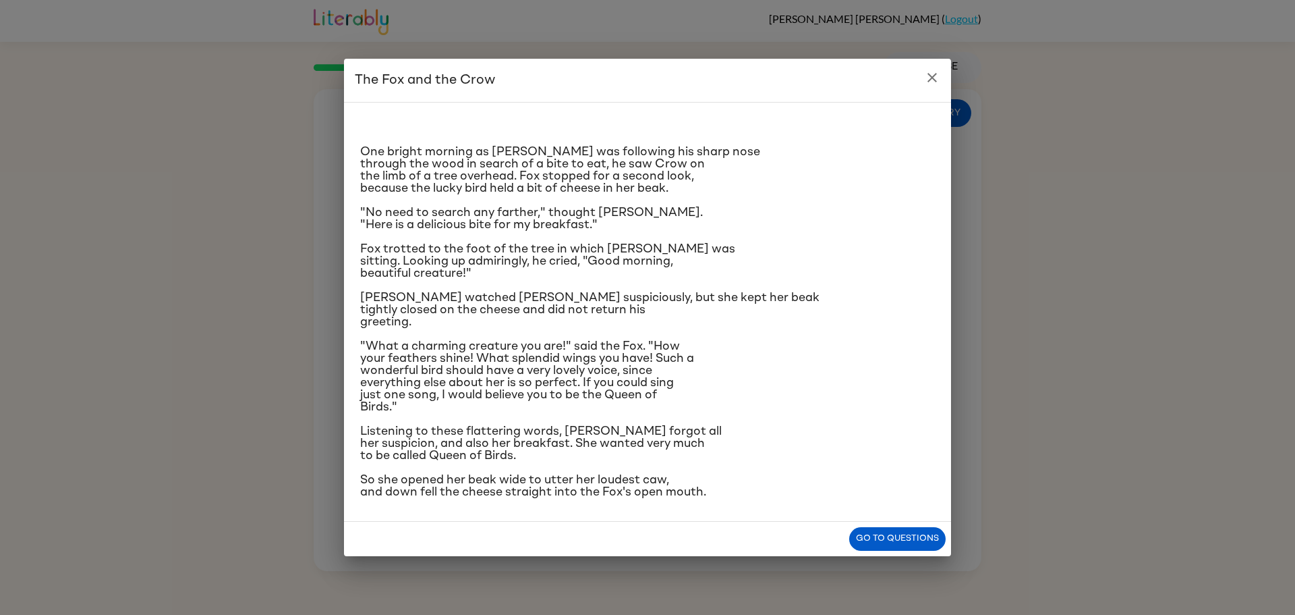
click at [927, 82] on icon "close" at bounding box center [932, 77] width 16 height 16
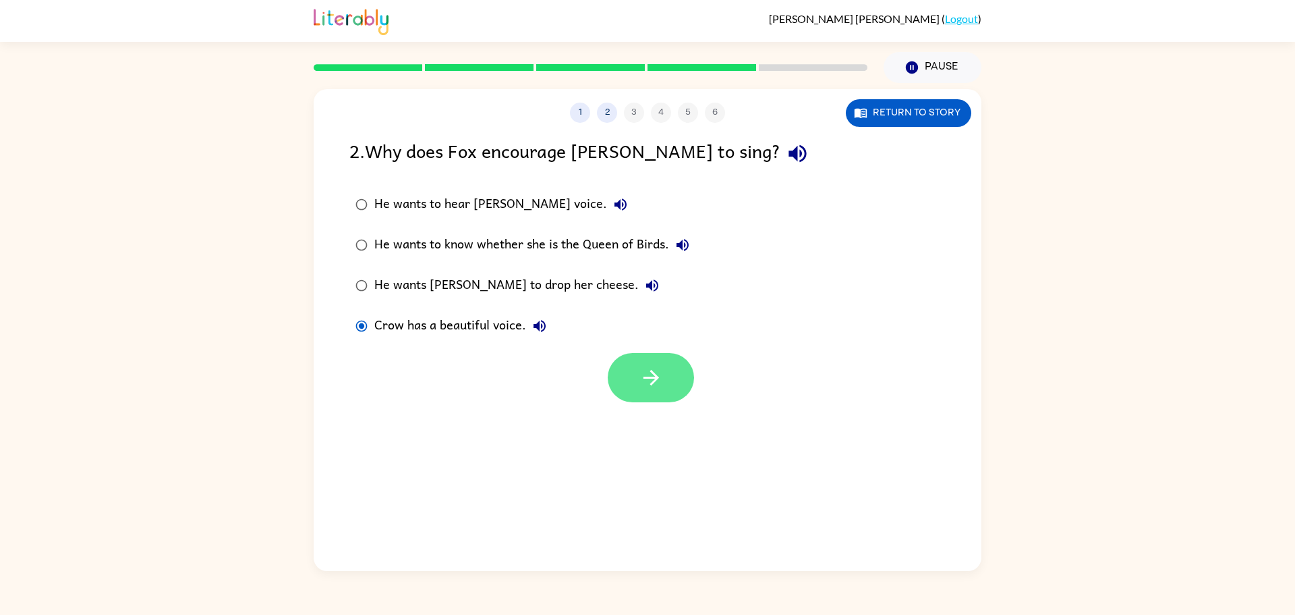
click at [646, 378] on icon "button" at bounding box center [651, 378] width 16 height 16
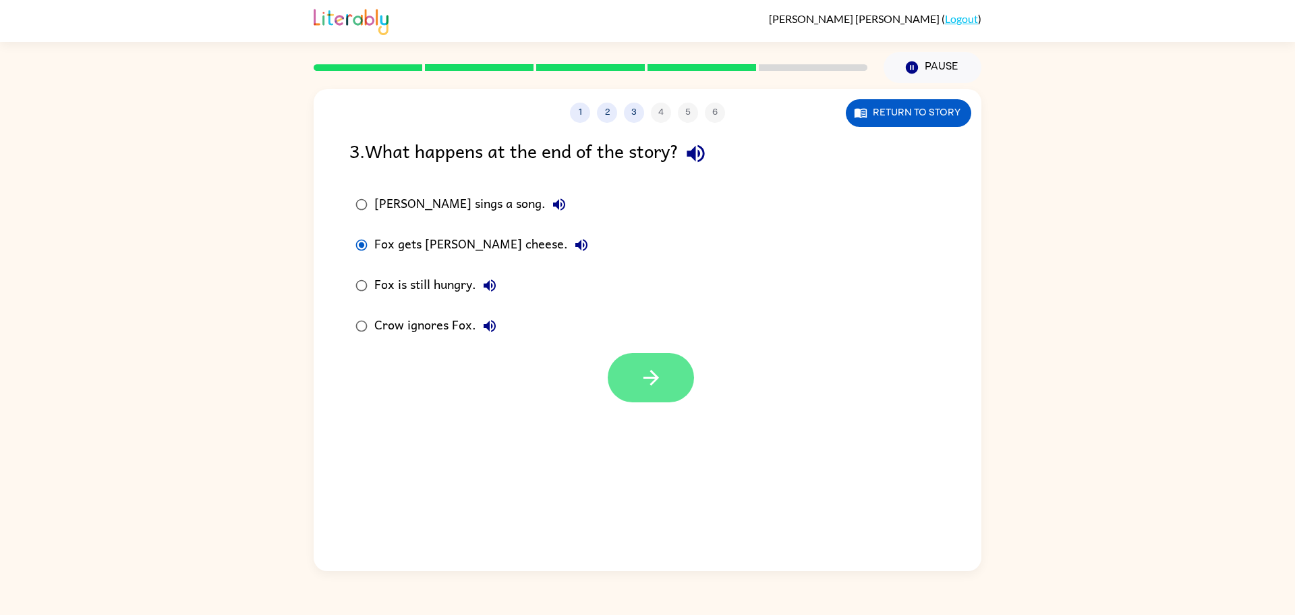
click at [633, 375] on button "button" at bounding box center [651, 377] width 86 height 49
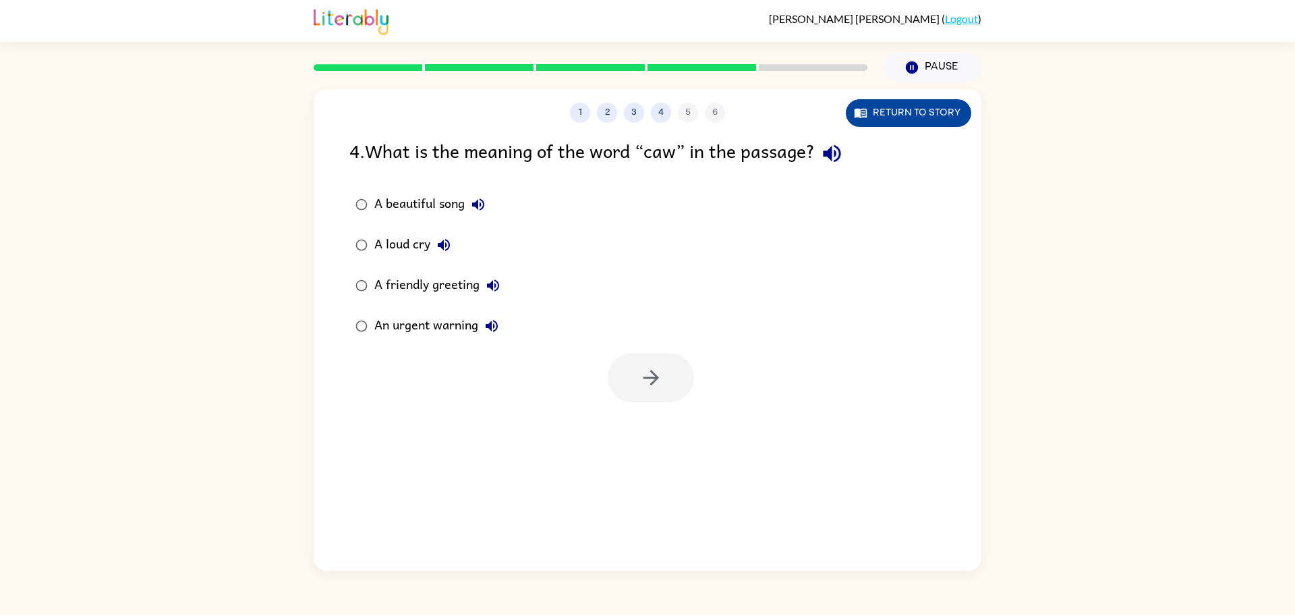
click at [939, 107] on button "Return to story" at bounding box center [908, 113] width 125 height 28
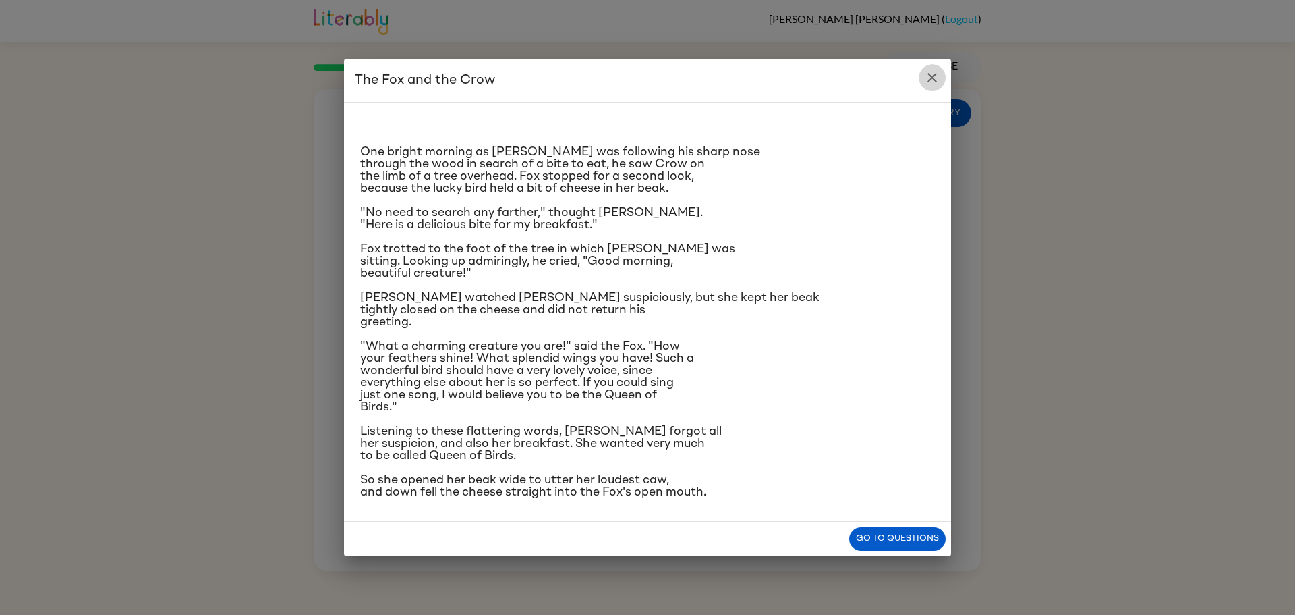
click at [928, 67] on button "close" at bounding box center [932, 77] width 27 height 27
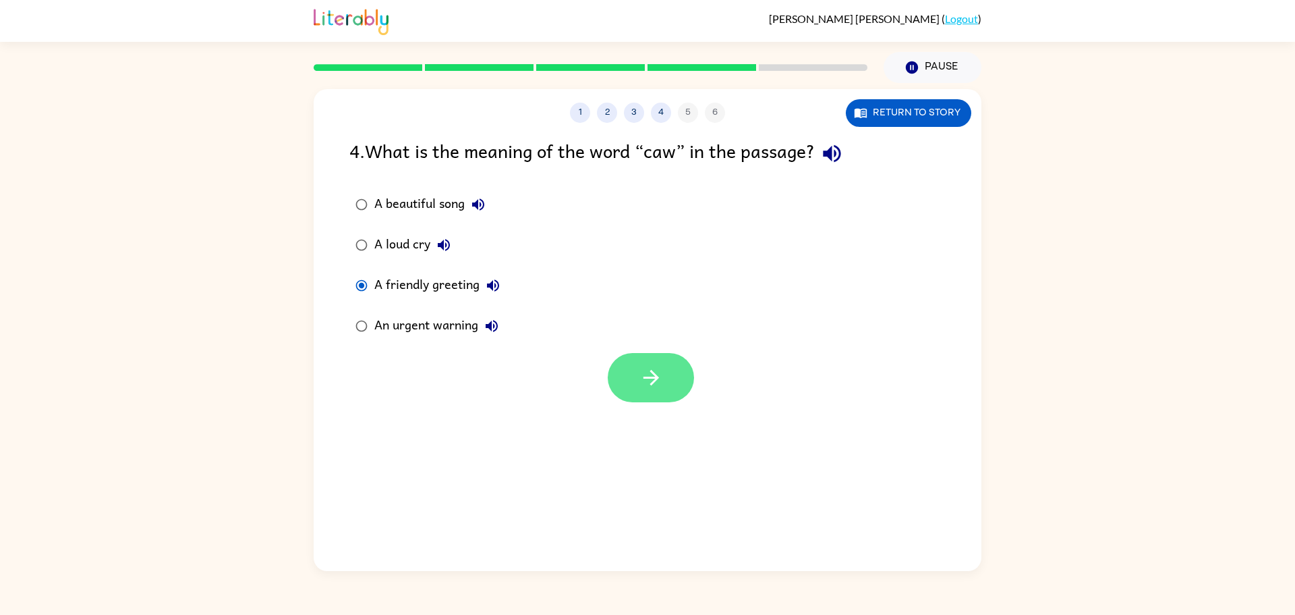
click at [659, 386] on icon "button" at bounding box center [651, 378] width 24 height 24
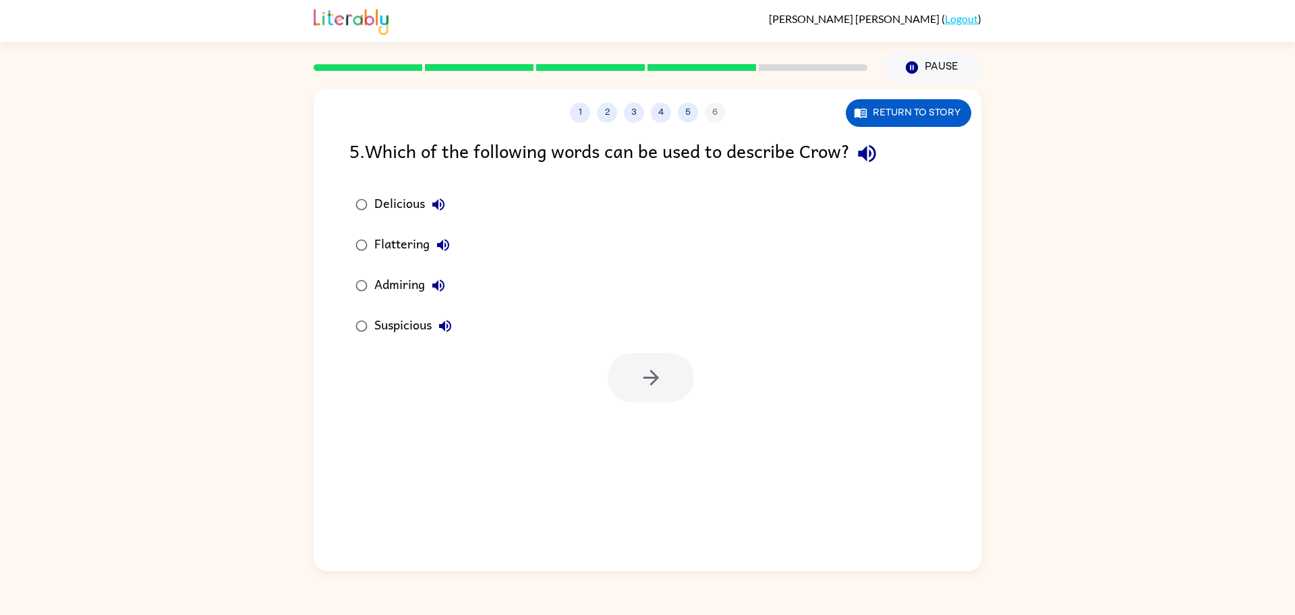
click at [375, 322] on div "Suspicious" at bounding box center [416, 325] width 84 height 27
click at [641, 393] on button "button" at bounding box center [651, 377] width 86 height 49
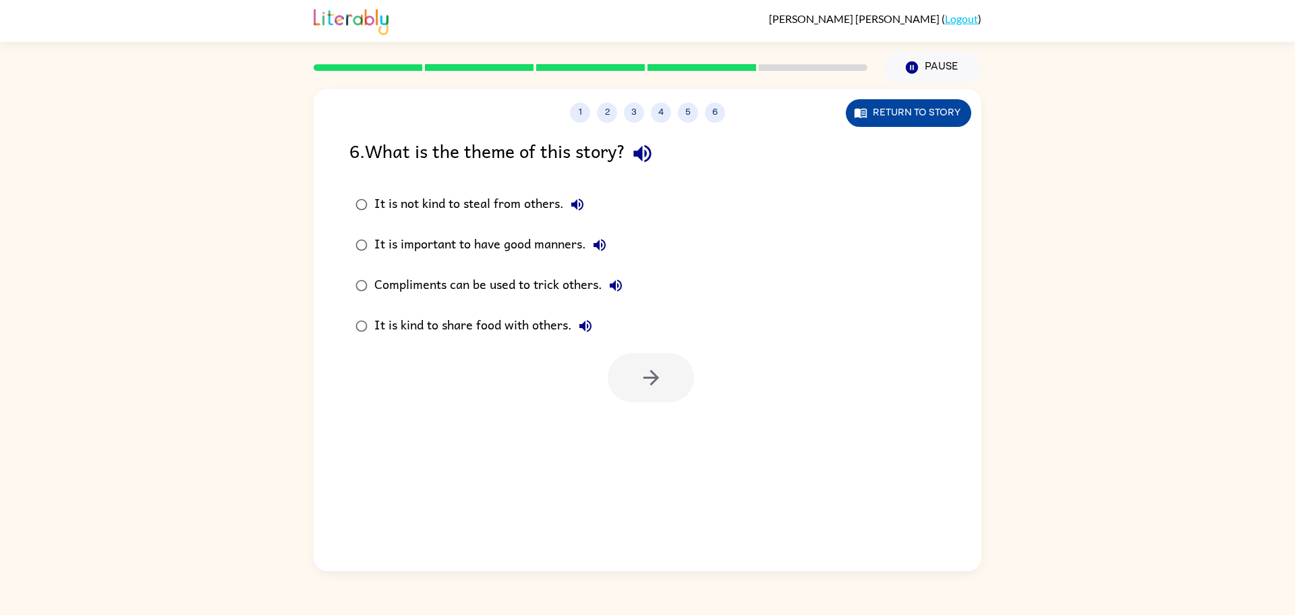
click at [894, 117] on button "Return to story" at bounding box center [908, 113] width 125 height 28
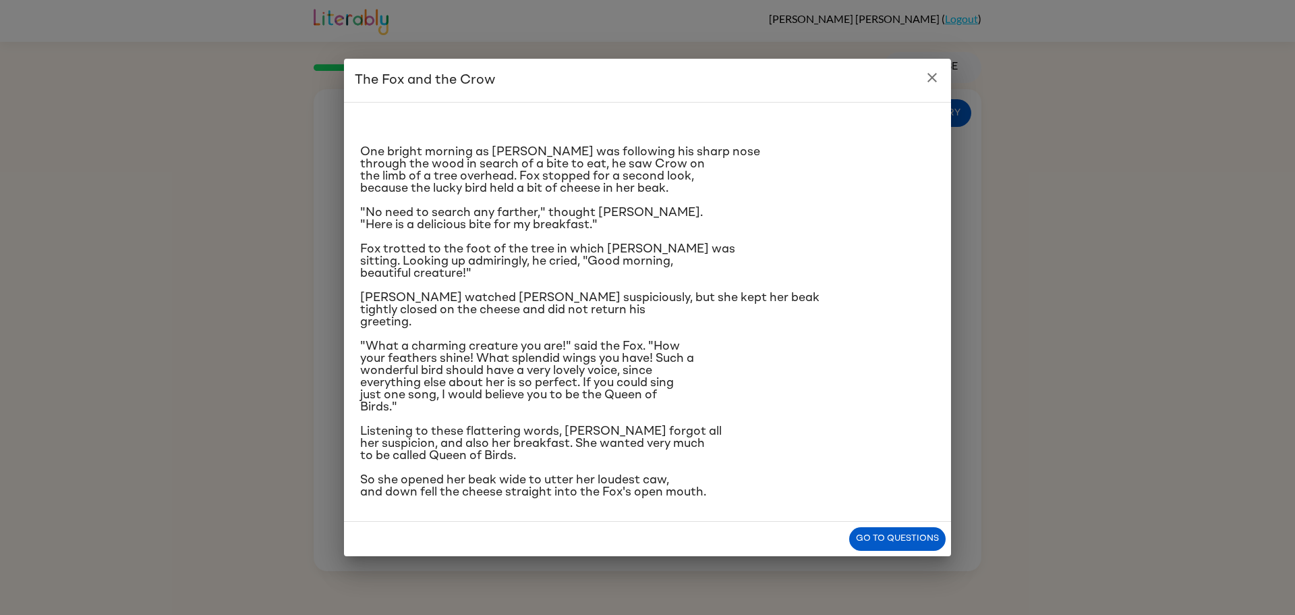
click at [931, 80] on icon "close" at bounding box center [932, 77] width 16 height 16
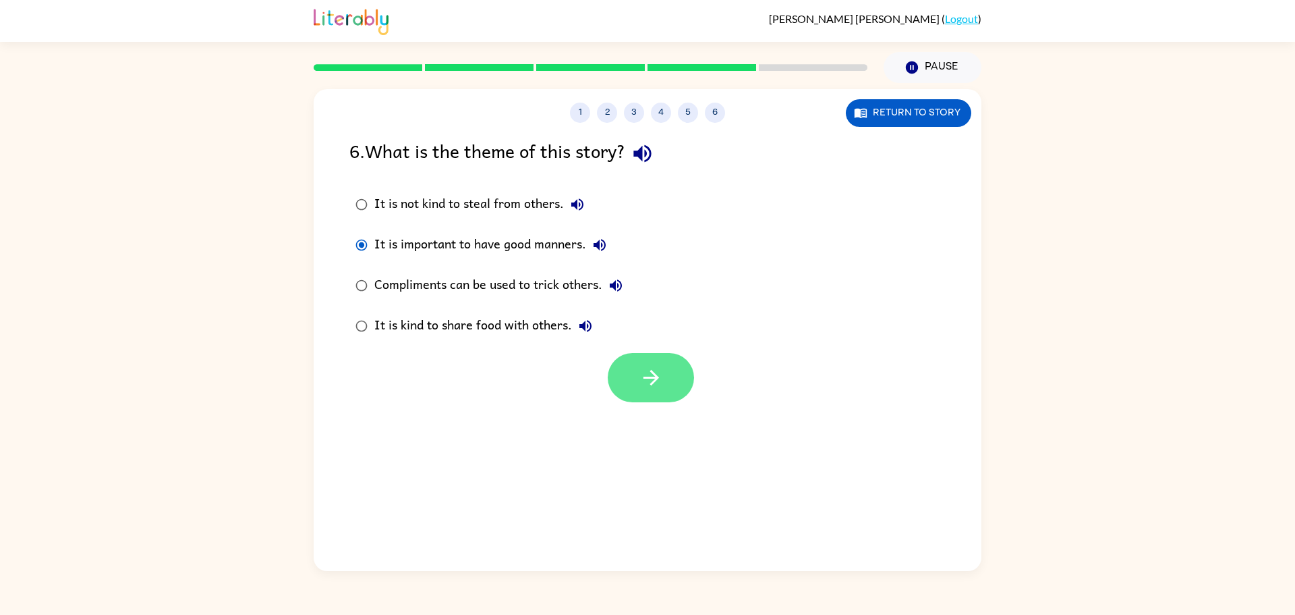
click at [635, 375] on button "button" at bounding box center [651, 377] width 86 height 49
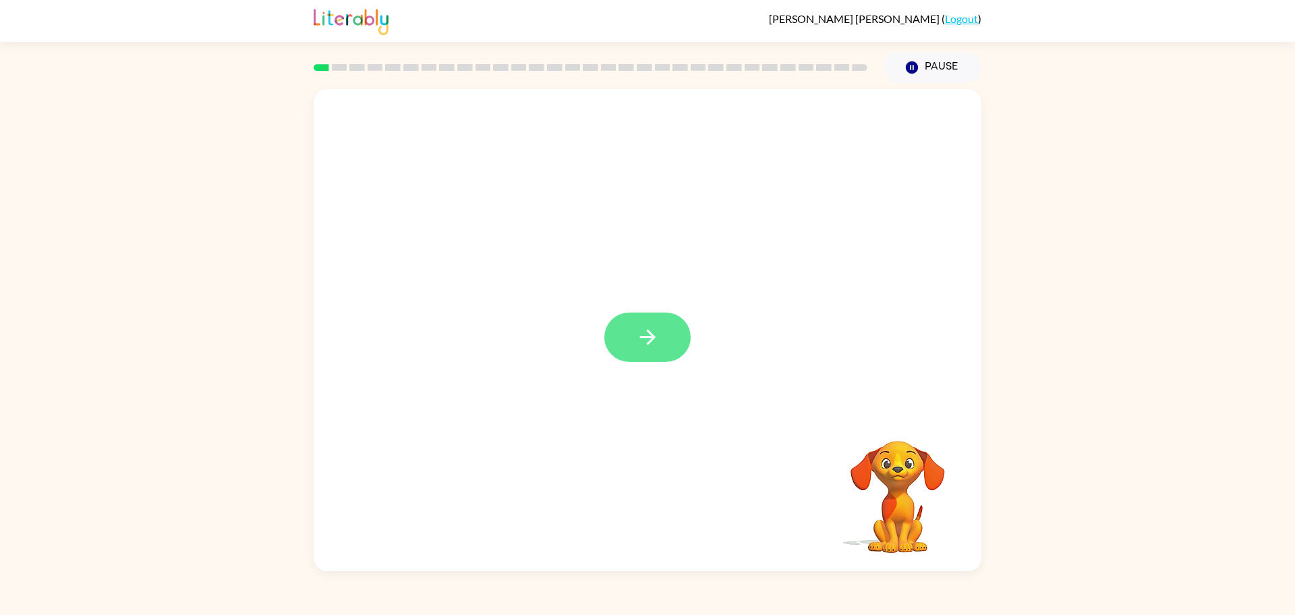
click at [673, 343] on button "button" at bounding box center [647, 336] width 86 height 49
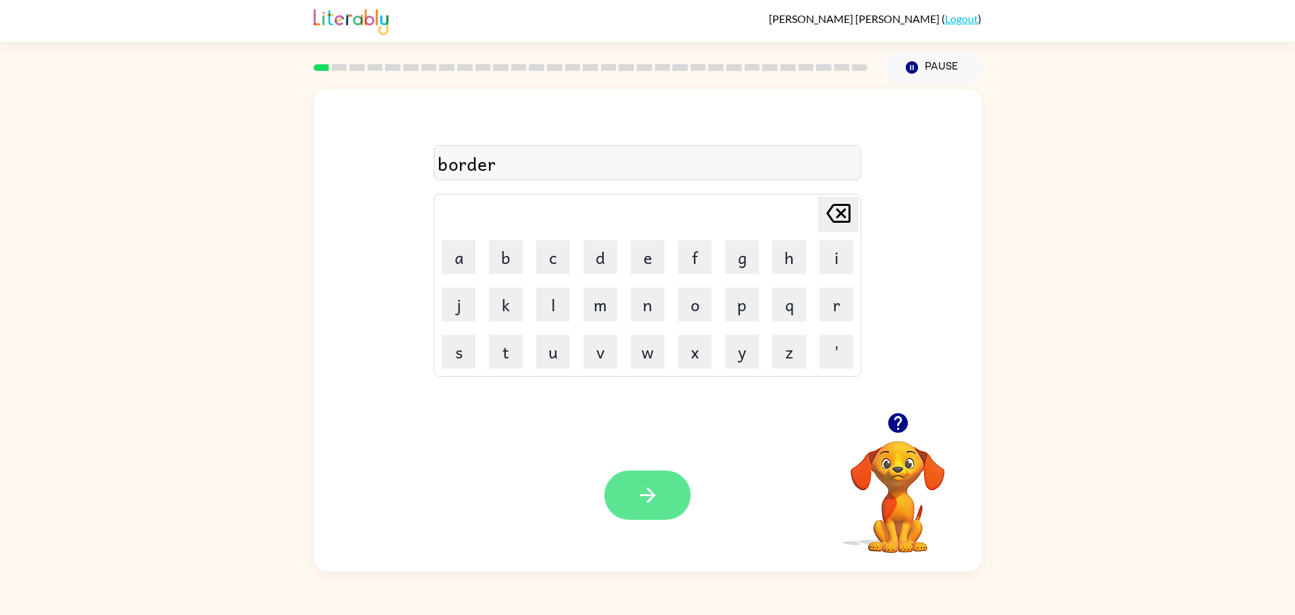
click at [652, 500] on icon "button" at bounding box center [648, 495] width 24 height 24
click at [42, 103] on div "tr Delete Delete last character input a b c d e f g h i j k l m n o p q r s t u…" at bounding box center [647, 327] width 1295 height 488
type button "delete"
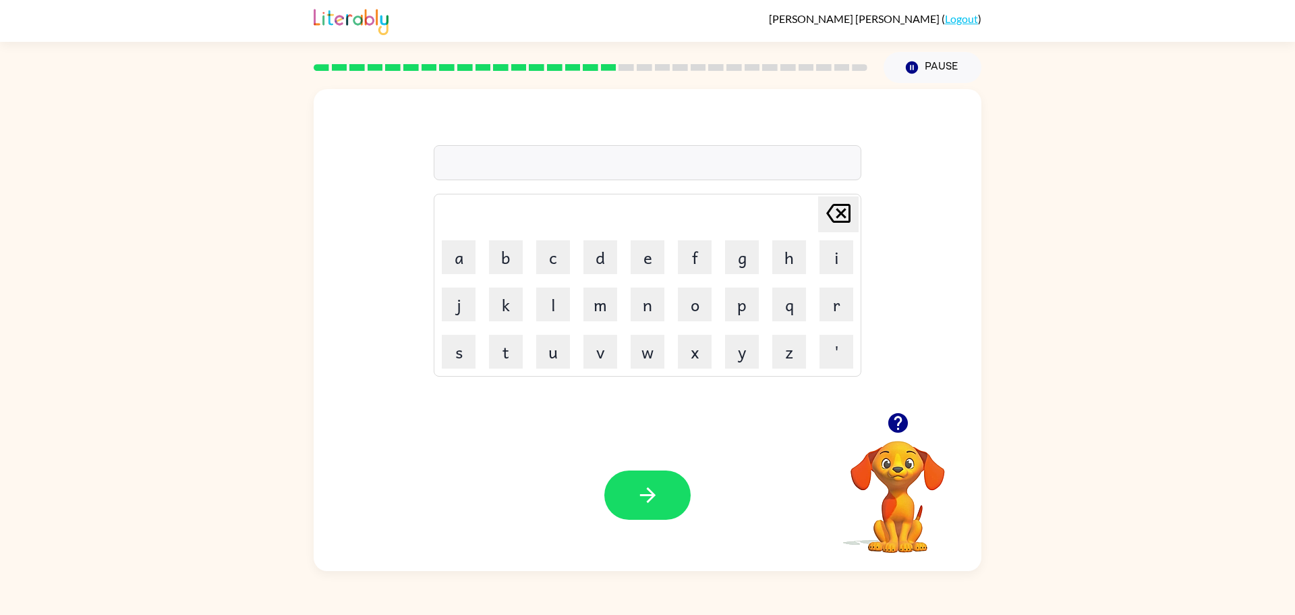
click at [903, 445] on video "Your browser must support playing .mp4 files to use Literably. Please try using…" at bounding box center [897, 487] width 135 height 135
click at [903, 417] on icon "button" at bounding box center [898, 423] width 20 height 20
